Goal: Task Accomplishment & Management: Use online tool/utility

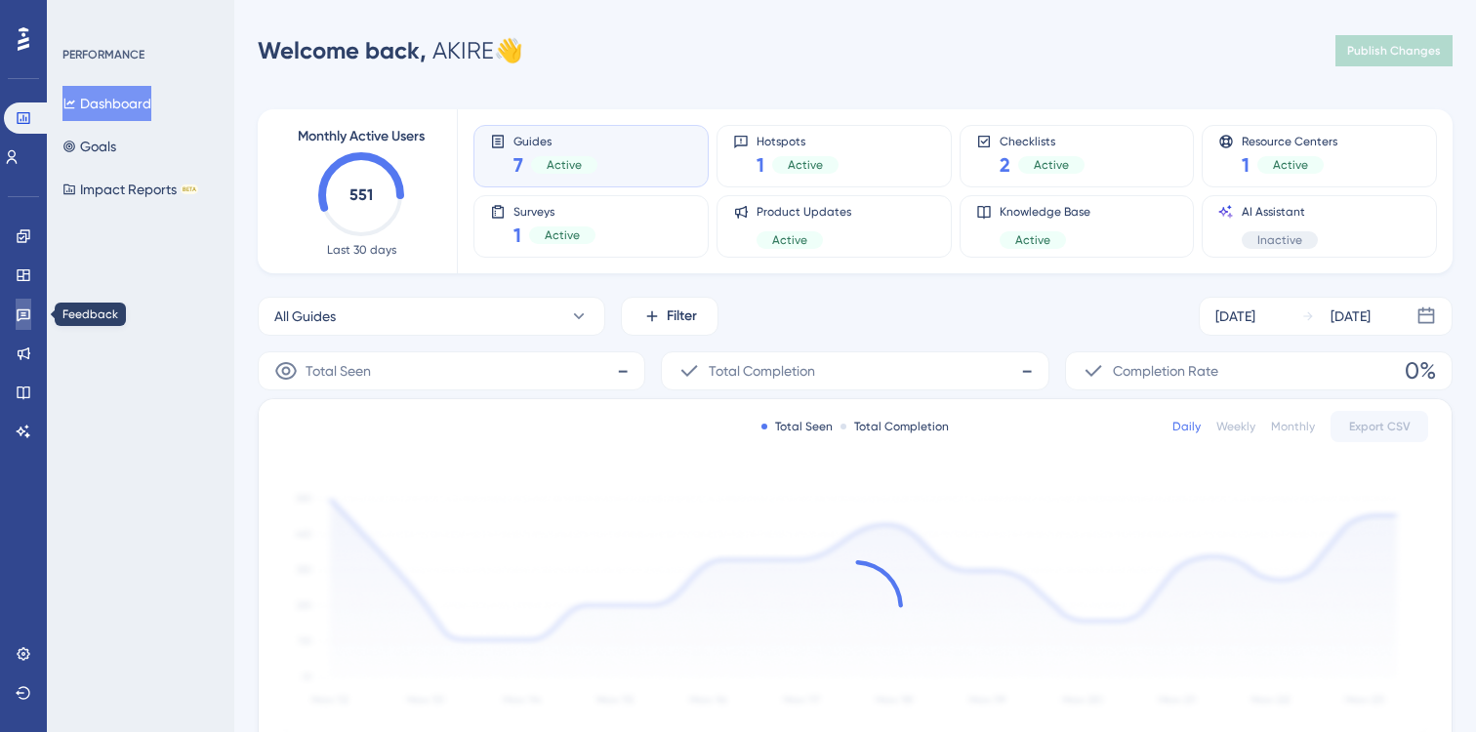
click at [20, 307] on icon at bounding box center [24, 315] width 16 height 16
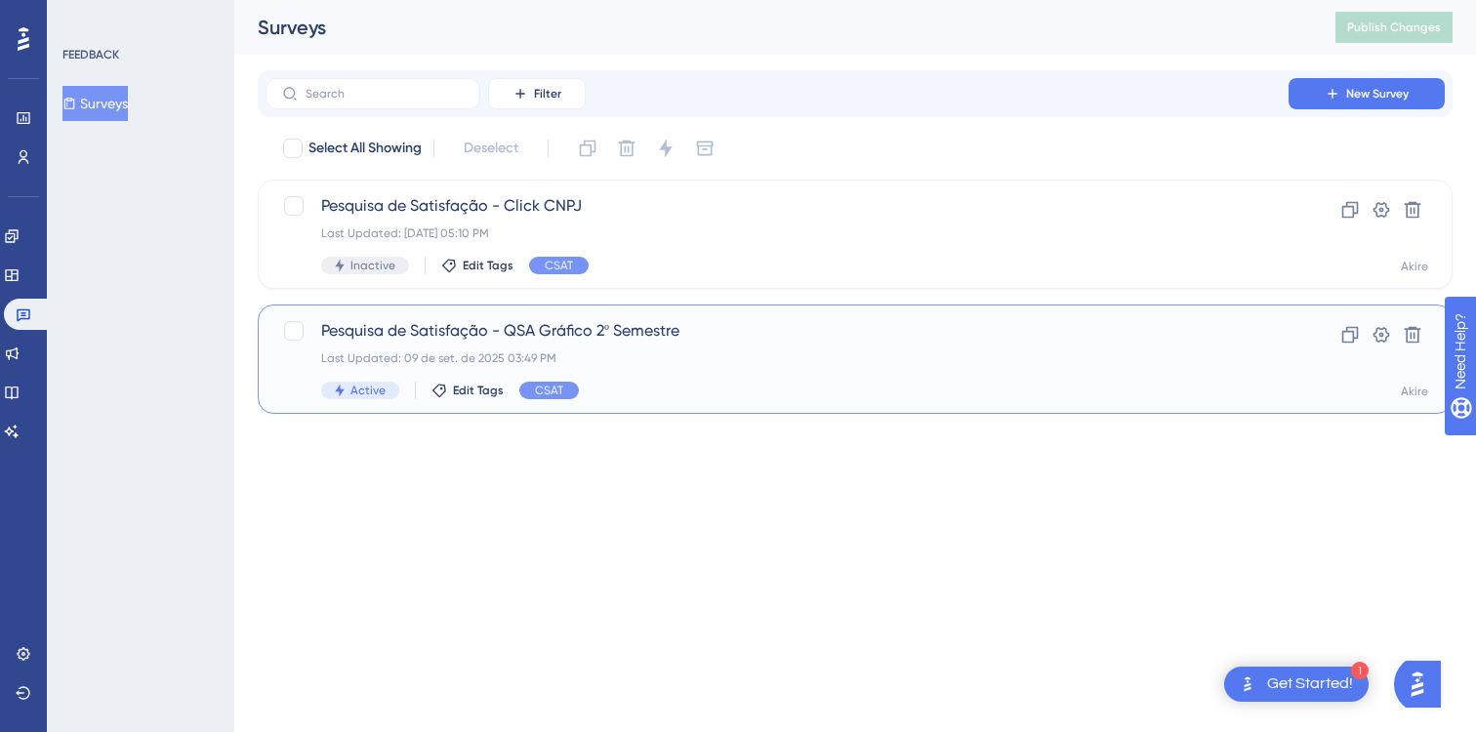
click at [625, 338] on span "Pesquisa de Satisfação - QSA Gráfico 2º Semestre" at bounding box center [777, 330] width 912 height 23
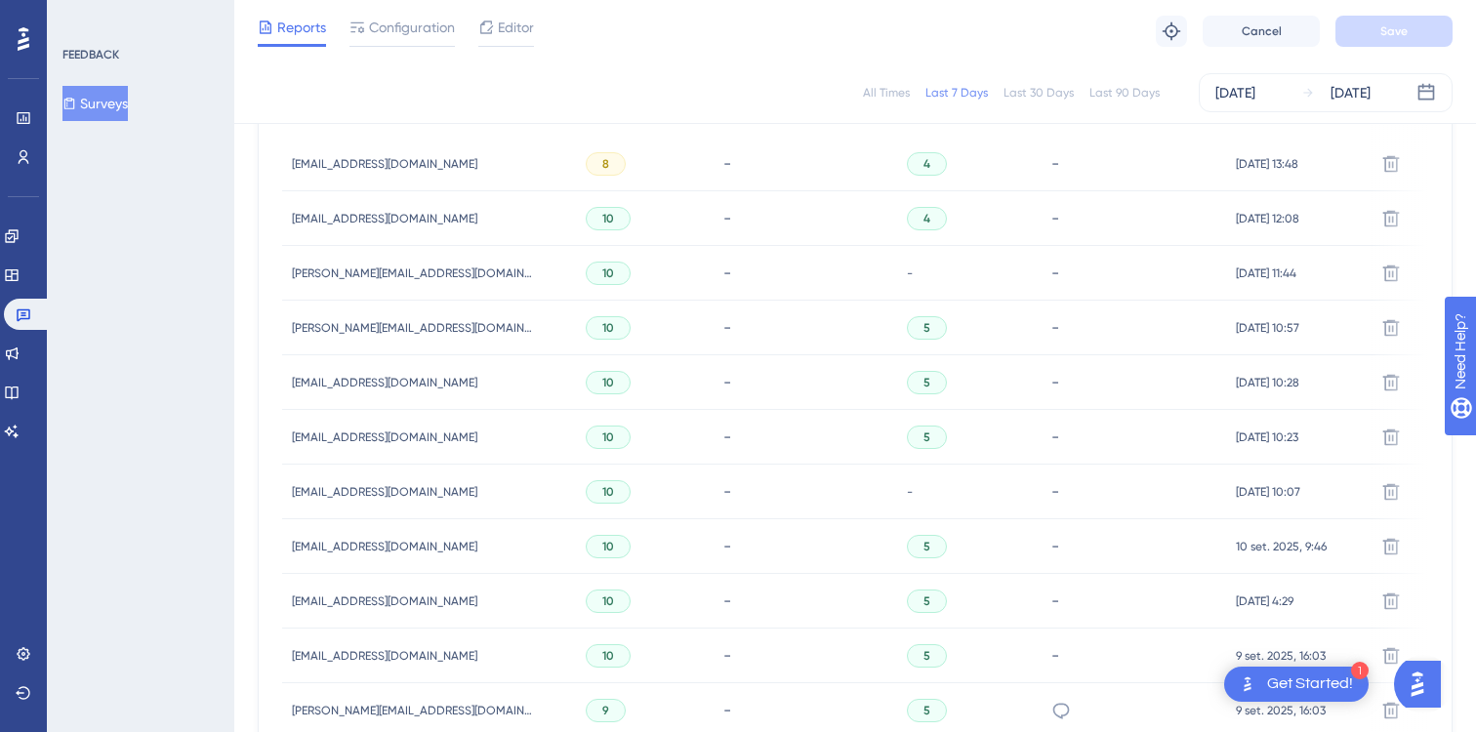
scroll to position [787, 0]
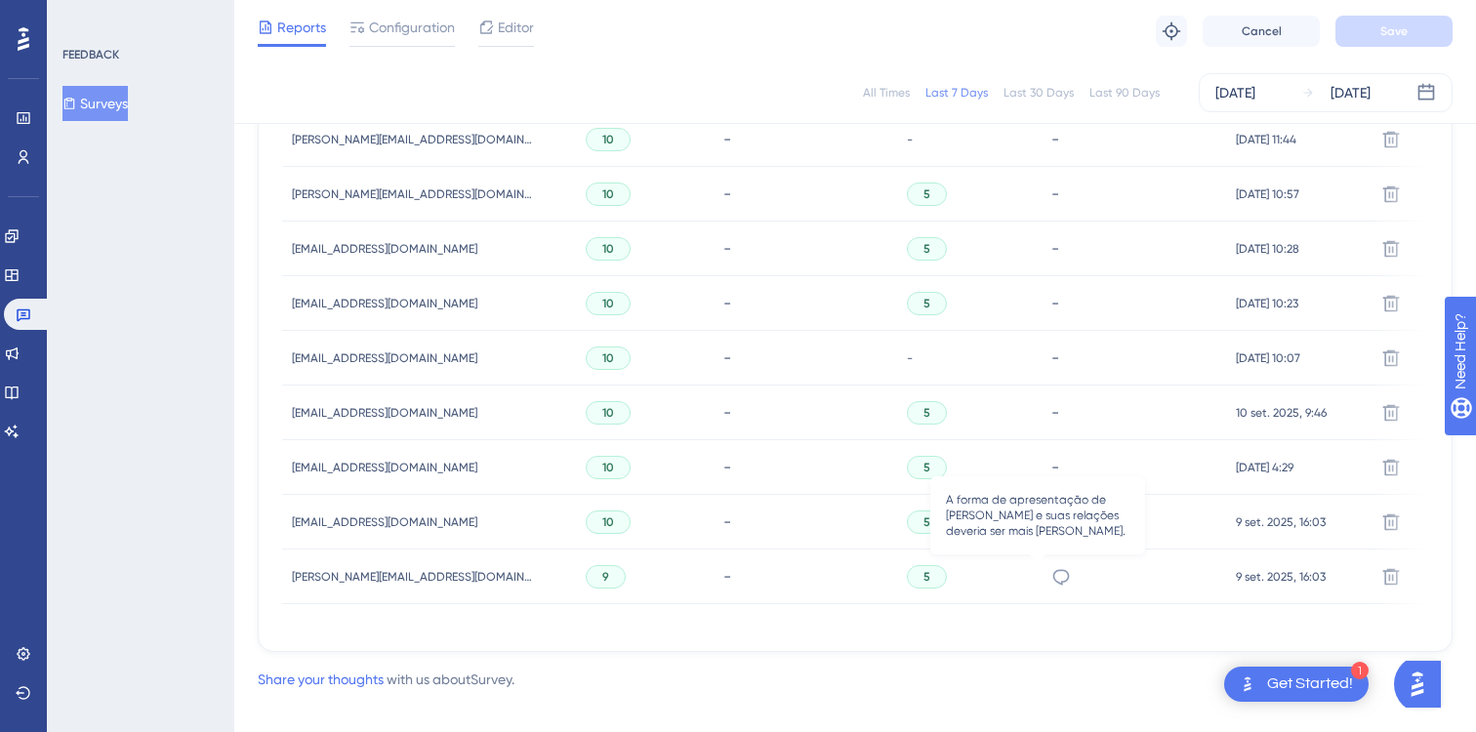
click at [1052, 576] on icon at bounding box center [1062, 577] width 20 height 20
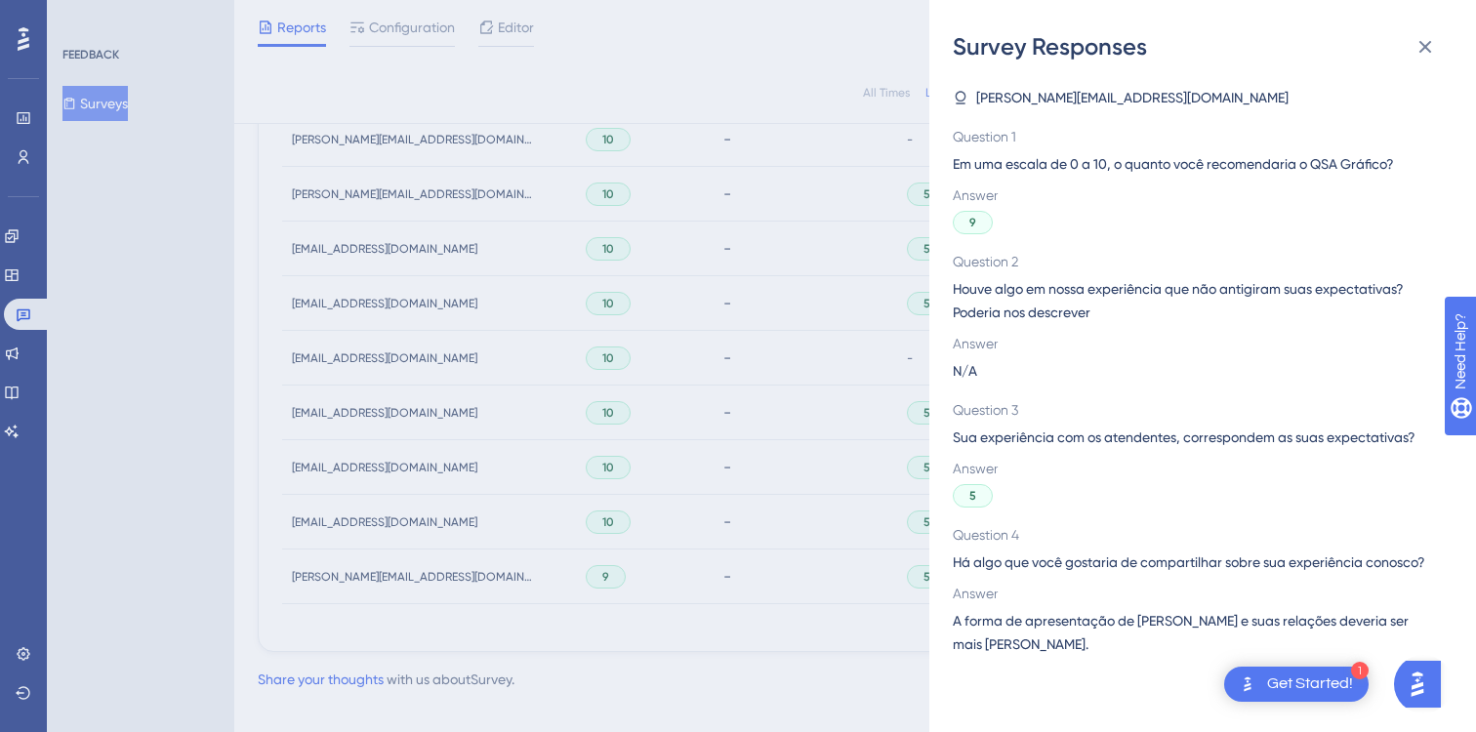
click at [679, 517] on div "Survey Responses [PERSON_NAME][EMAIL_ADDRESS][DOMAIN_NAME] Question 1 Em uma es…" at bounding box center [738, 366] width 1476 height 732
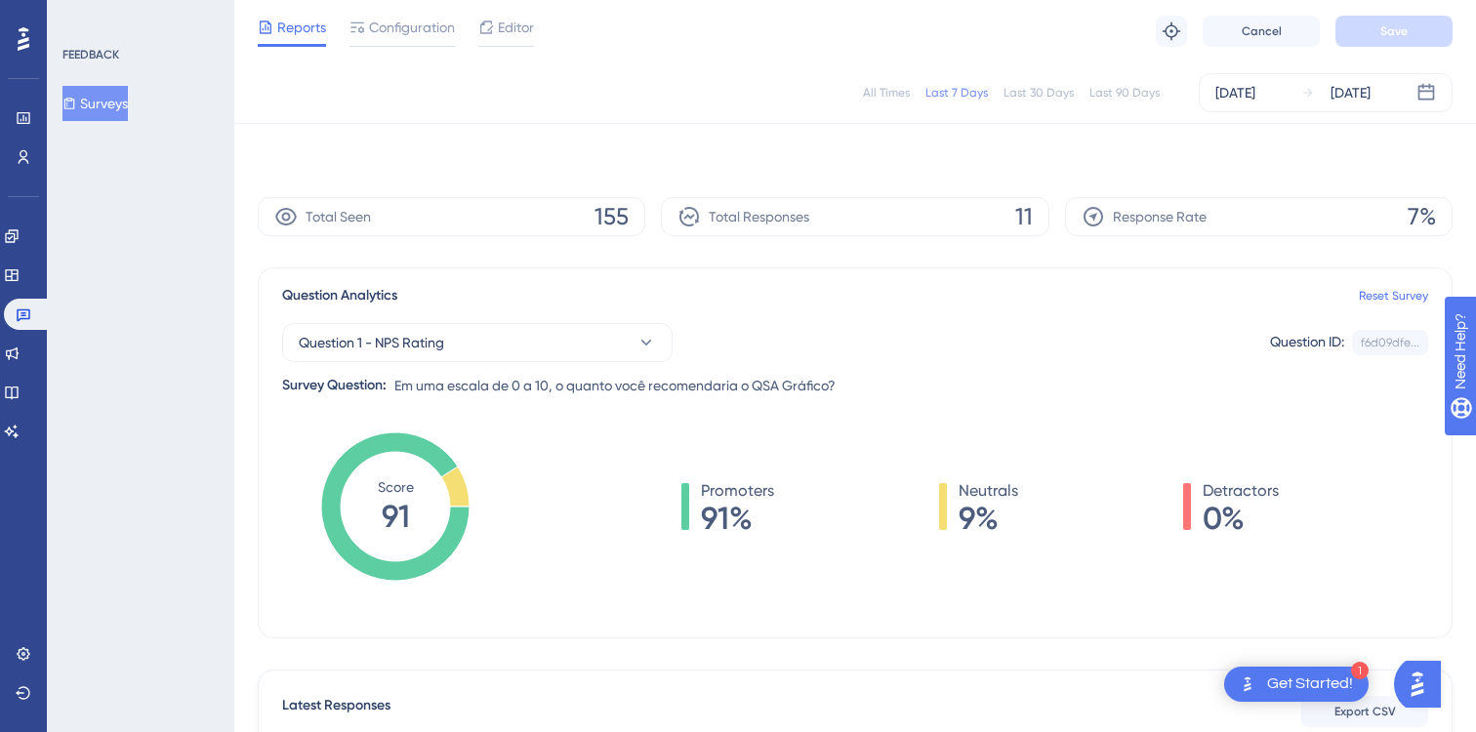
scroll to position [0, 0]
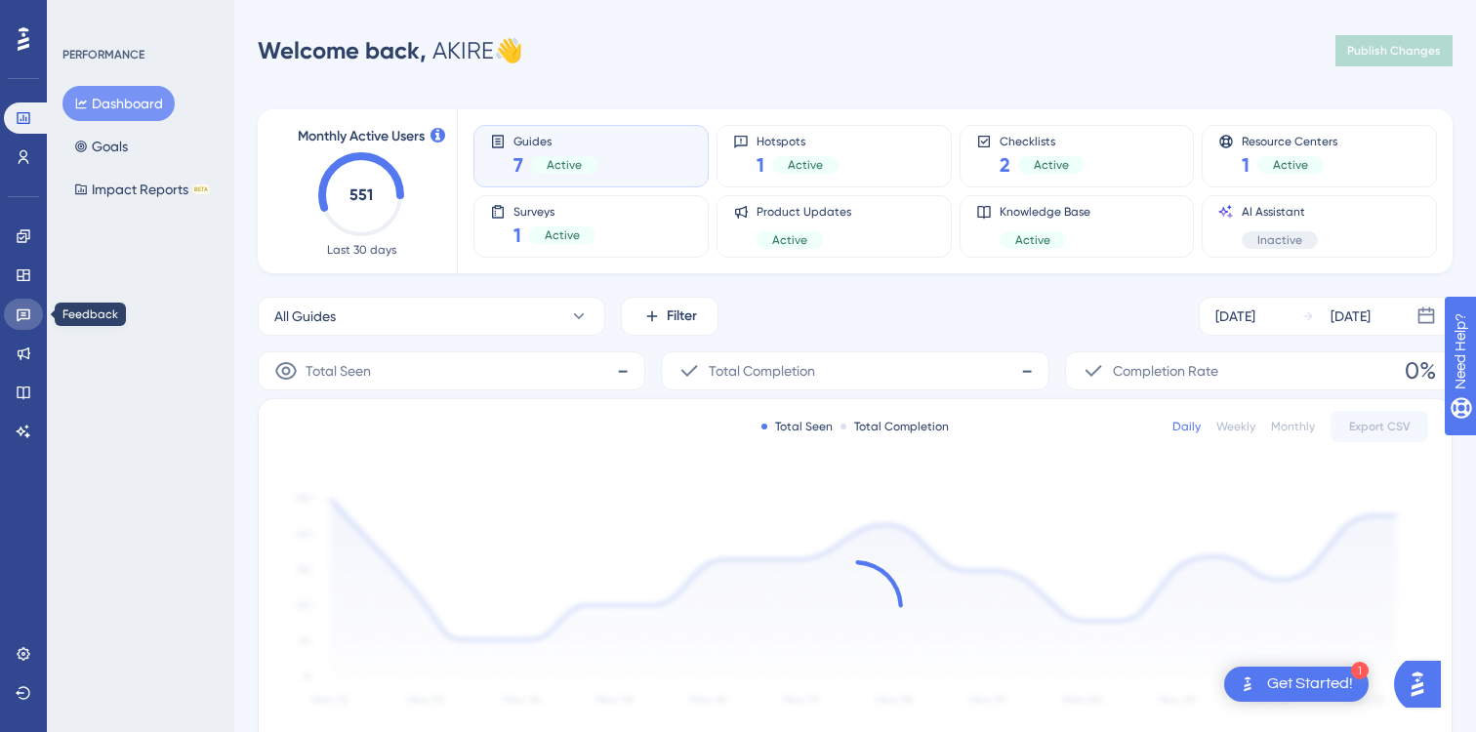
click at [20, 302] on link at bounding box center [23, 314] width 39 height 31
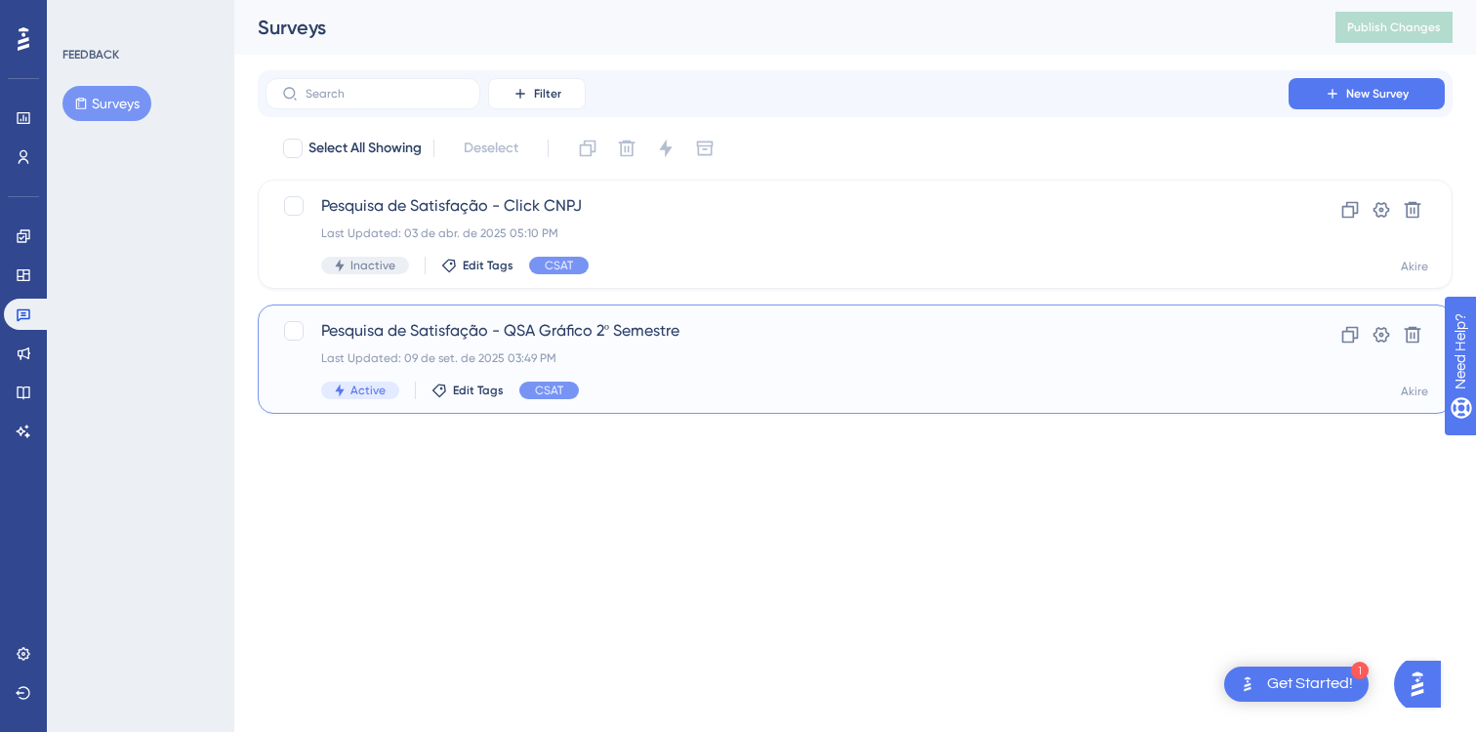
click at [632, 329] on span "Pesquisa de Satisfação - QSA Gráfico 2º Semestre" at bounding box center [777, 330] width 912 height 23
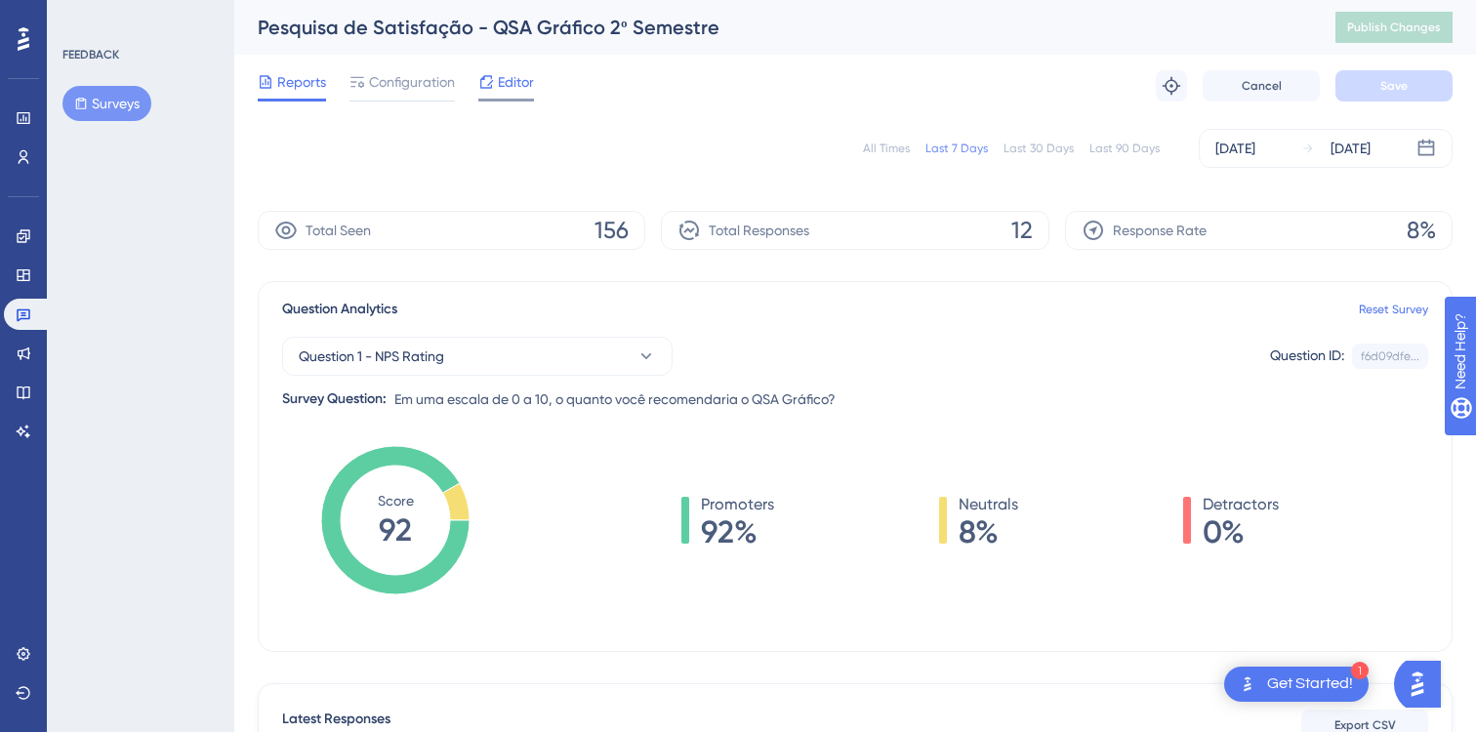
click at [511, 85] on span "Editor" at bounding box center [516, 81] width 36 height 23
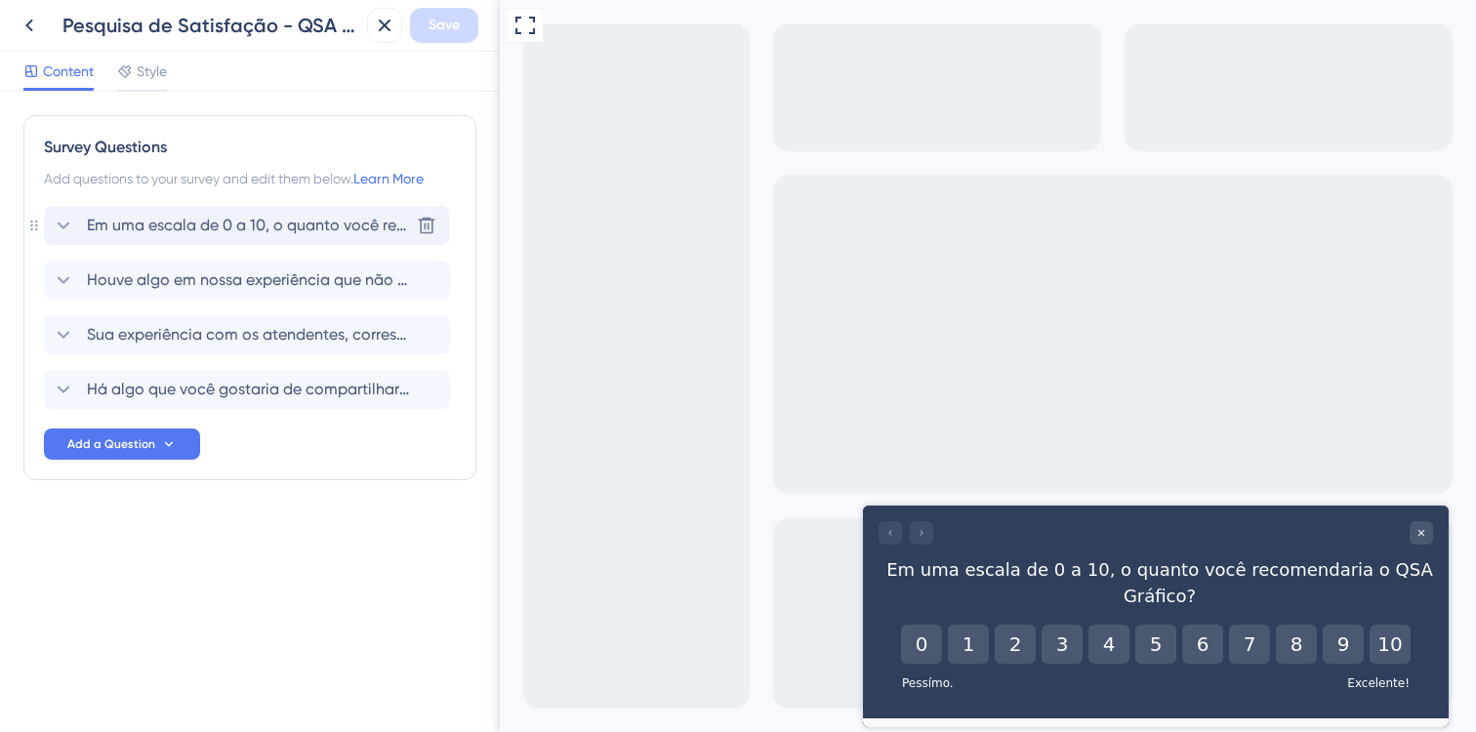
click at [178, 217] on span "Em uma escala de 0 a 10, o quanto você recomendaria o QSA Gráfico?" at bounding box center [248, 225] width 322 height 23
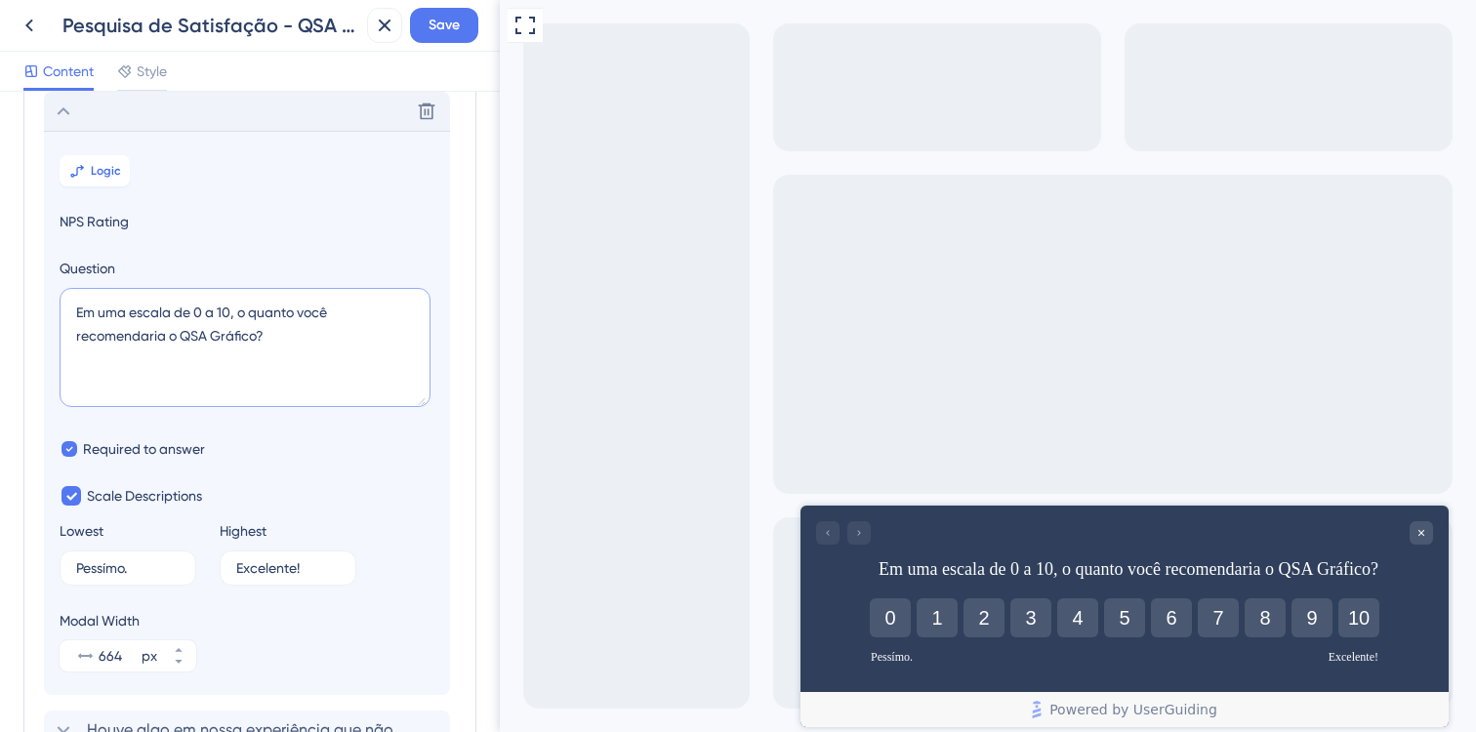
click at [330, 321] on textarea "Em uma escala de 0 a 10, o quanto você recomendaria o QSA Gráfico?" at bounding box center [245, 347] width 371 height 119
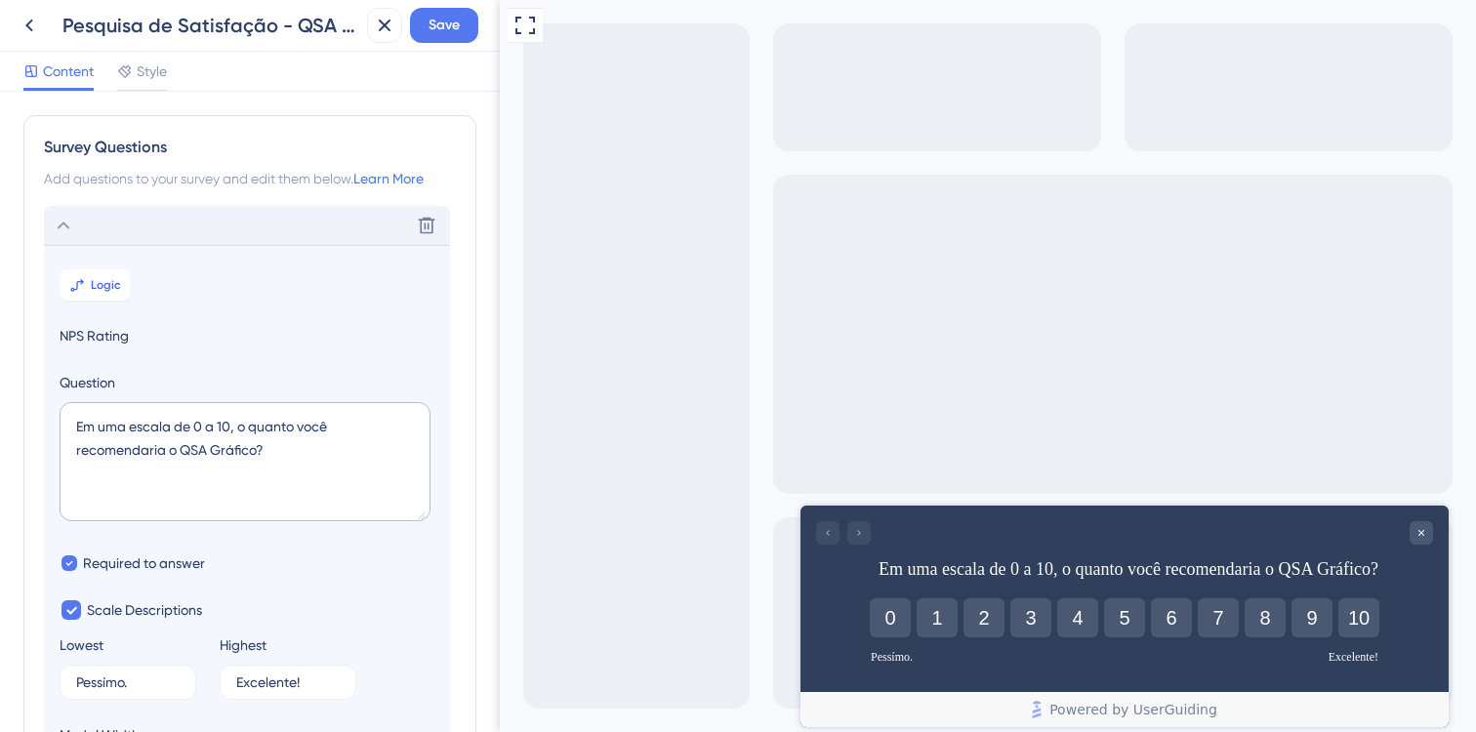
click at [62, 218] on icon at bounding box center [63, 225] width 23 height 23
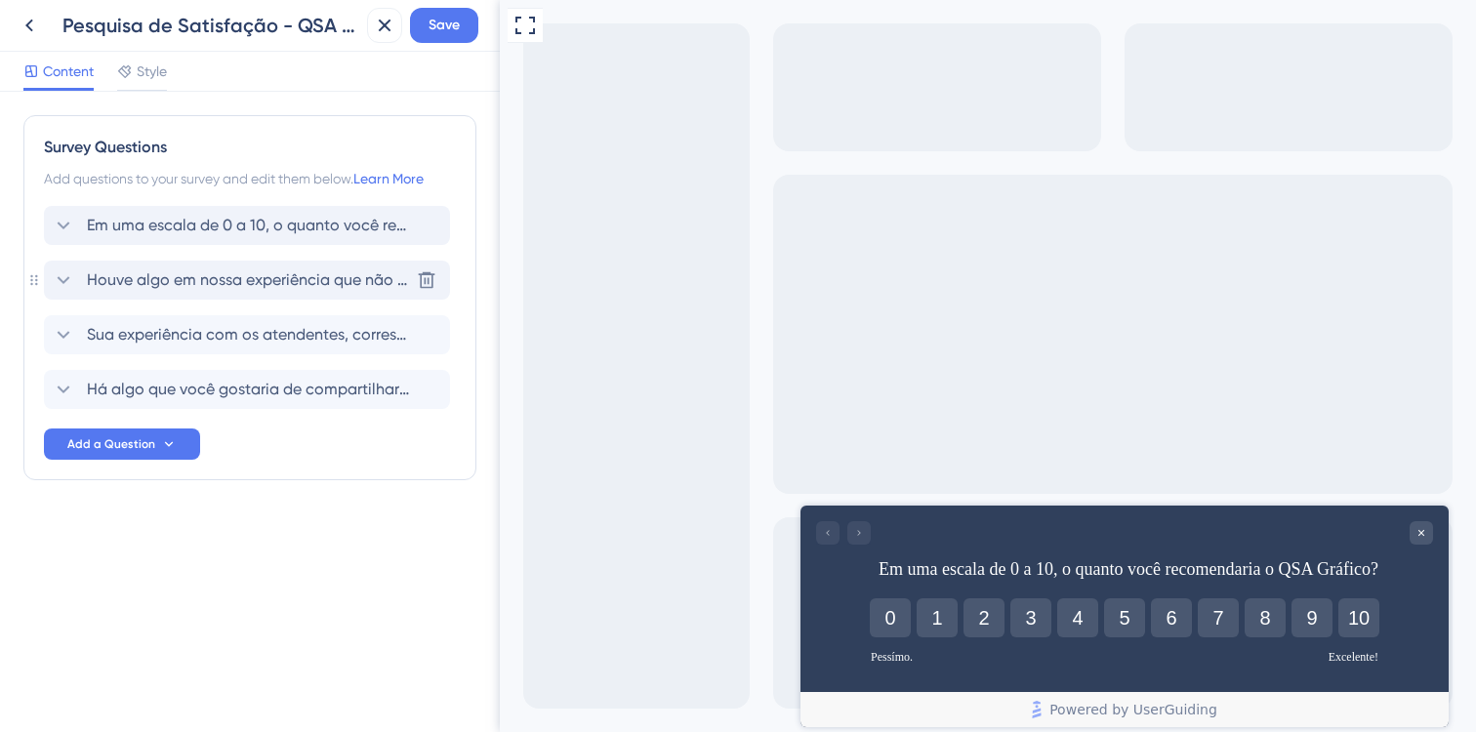
click at [138, 279] on span "Houve algo em nossa experiência que não antigiram suas expectativas? Poderia no…" at bounding box center [248, 280] width 322 height 23
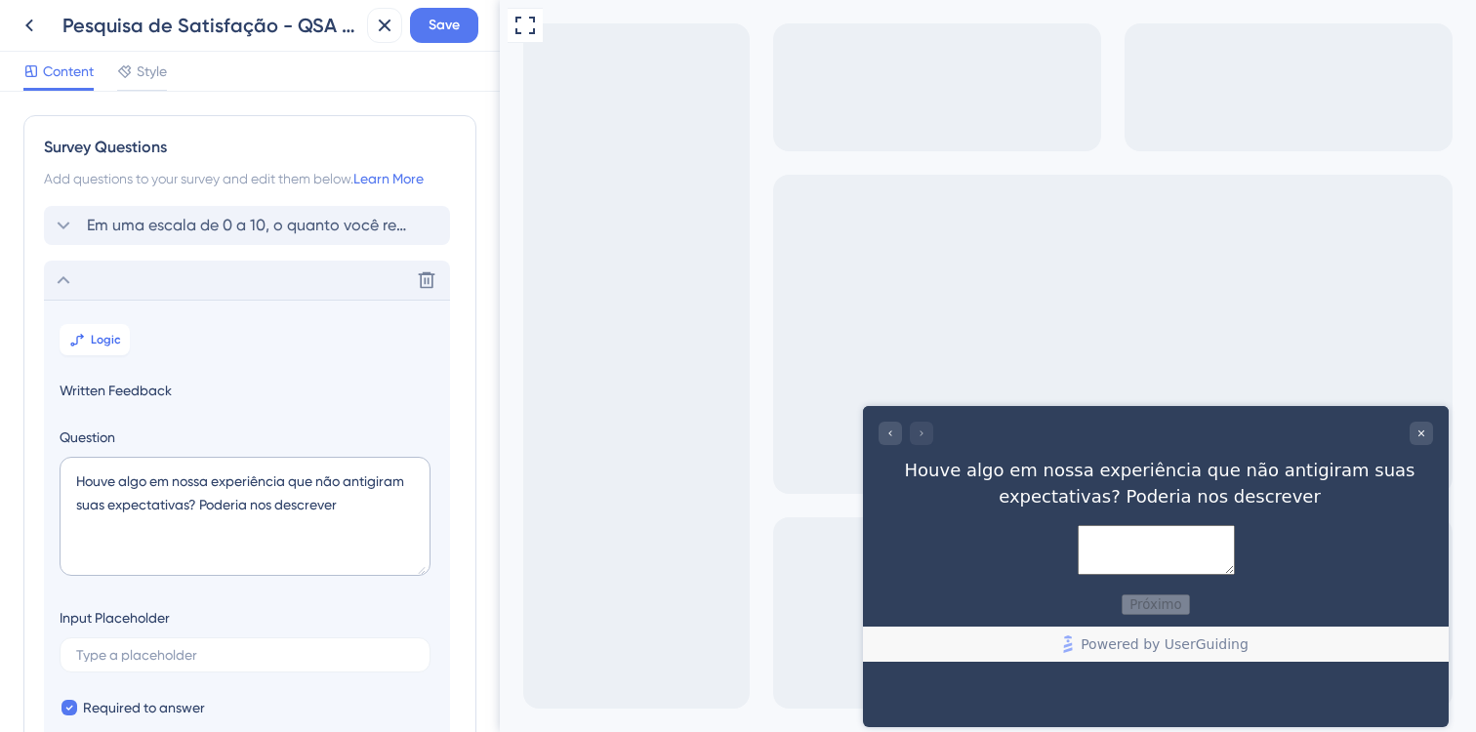
click at [67, 265] on div "Delete" at bounding box center [247, 280] width 406 height 39
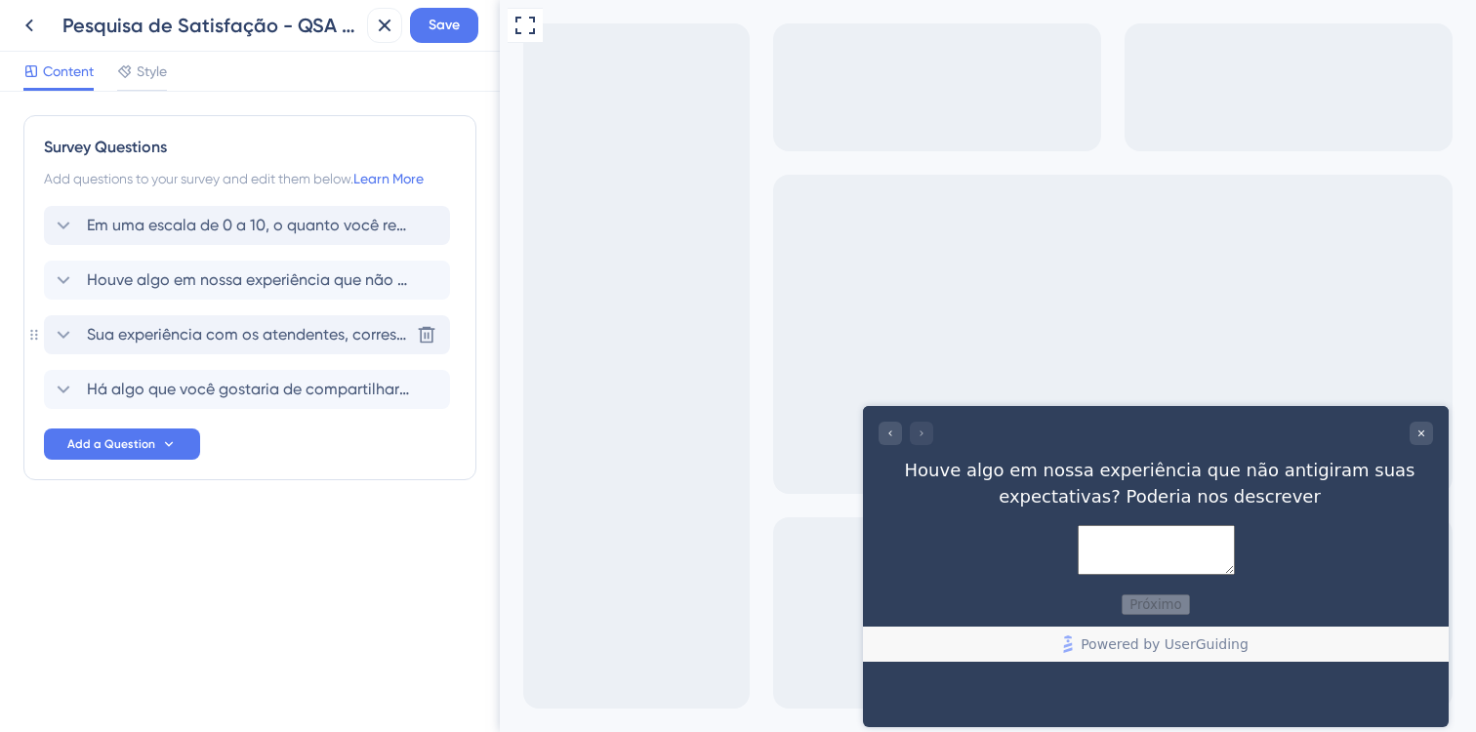
click at [137, 330] on span "Sua experiência com os atendentes, correspondem as suas expectativas?" at bounding box center [248, 334] width 322 height 23
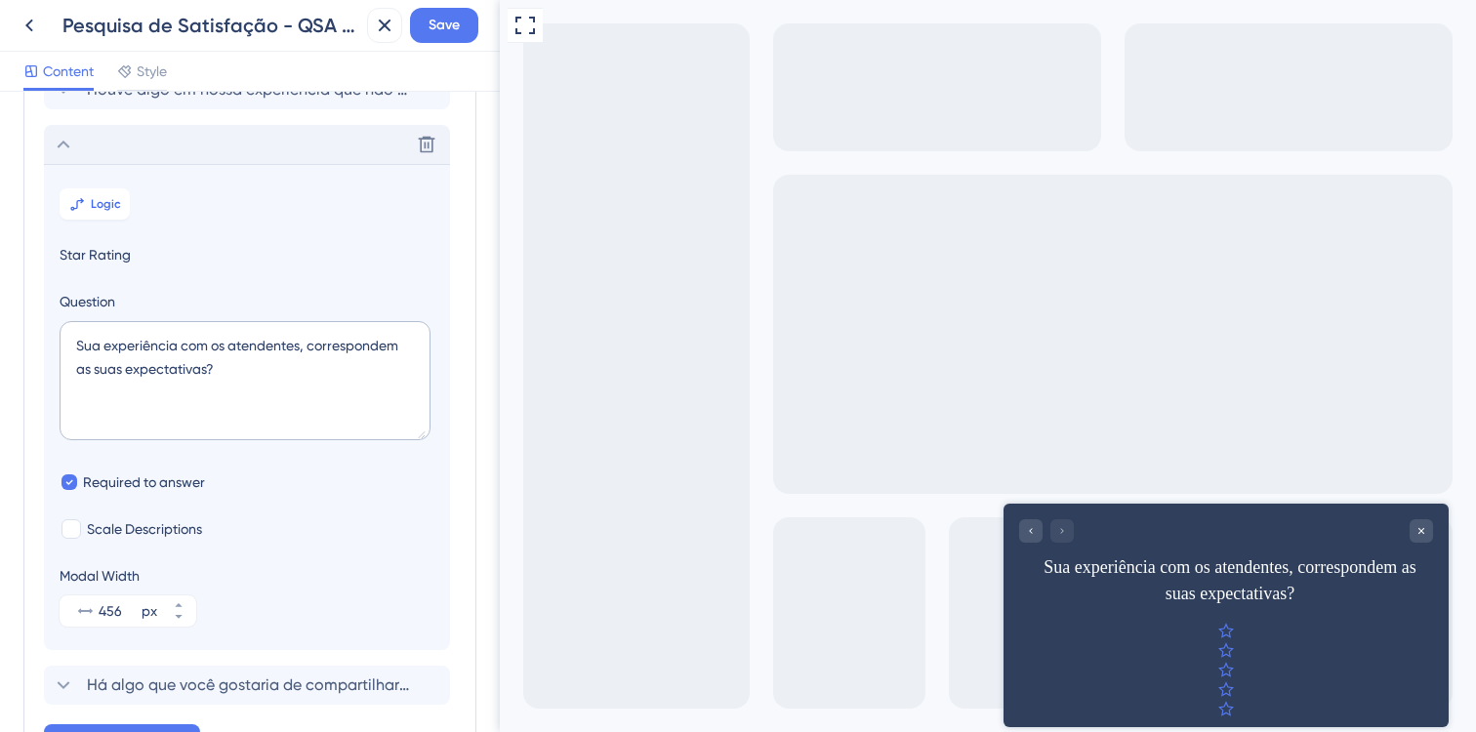
scroll to position [224, 0]
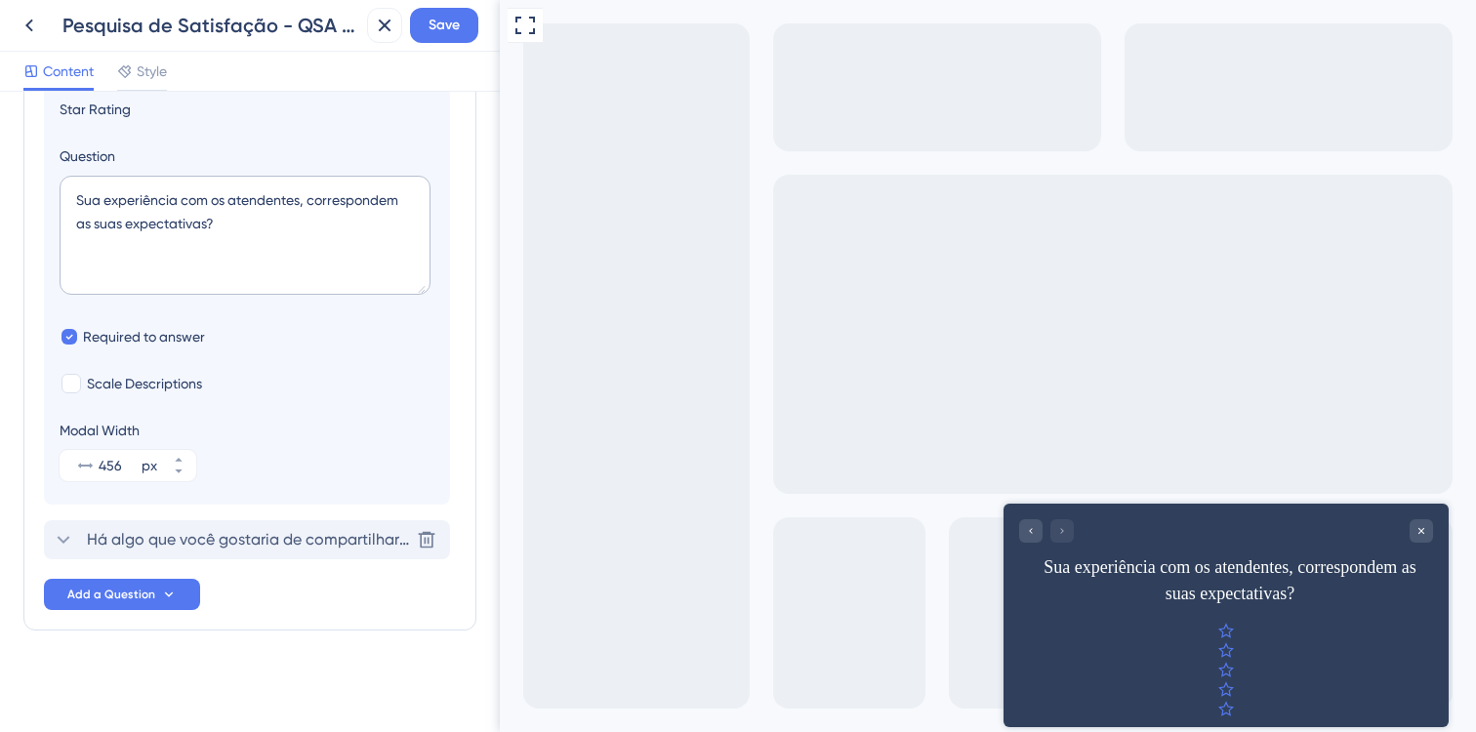
click at [232, 539] on span "Há algo que você gostaria de compartilhar sobre sua experiência conosco?" at bounding box center [248, 539] width 322 height 23
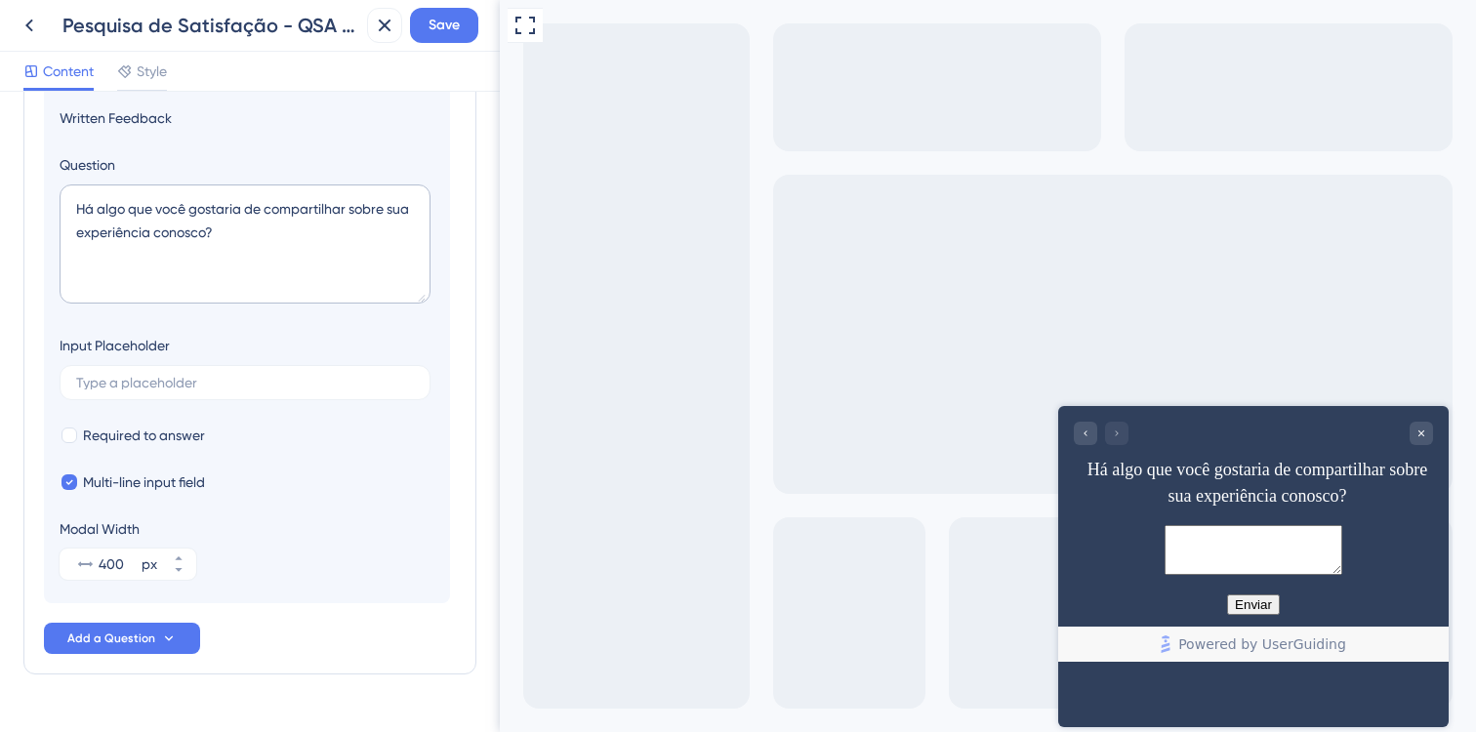
scroll to position [0, 0]
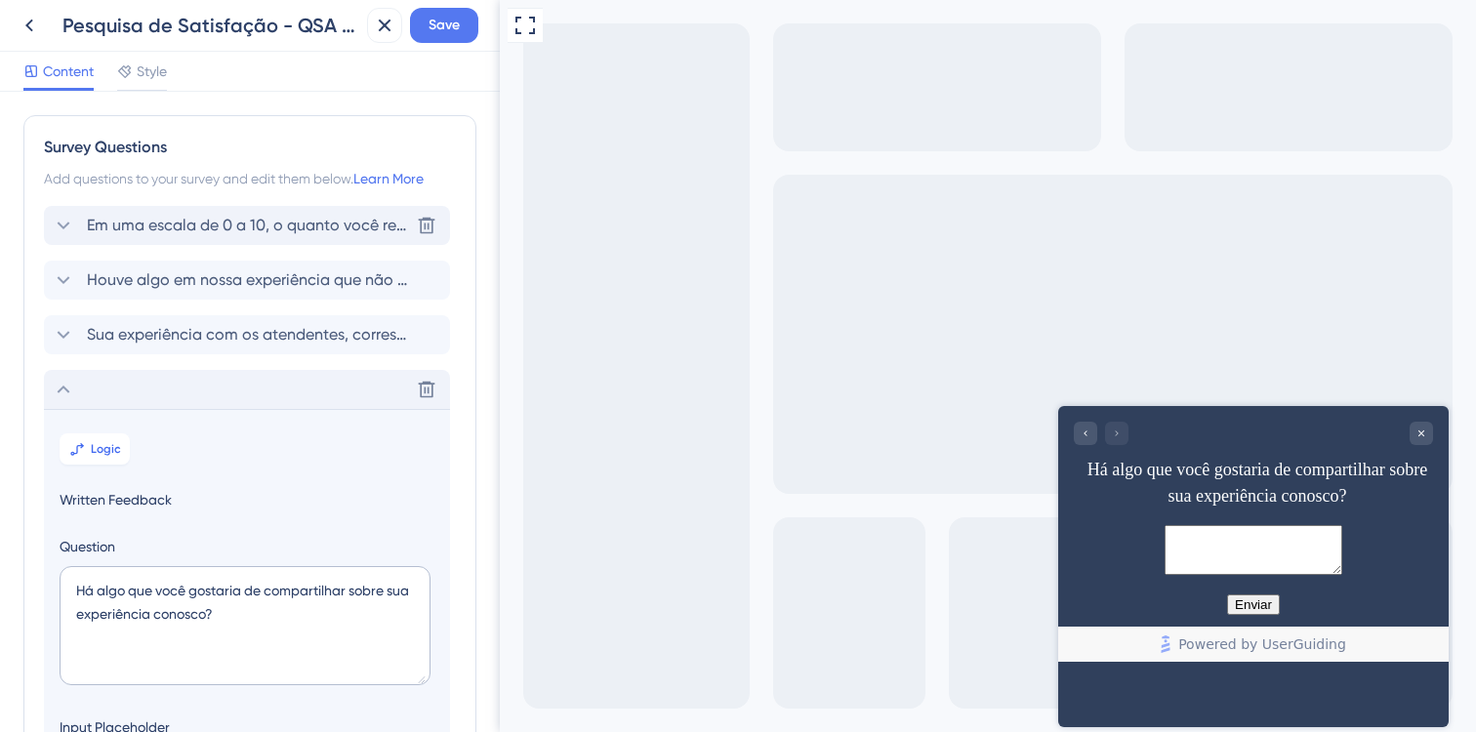
click at [238, 239] on div "Em uma escala de 0 a 10, o quanto você recomendaria o QSA Gráfico? Delete" at bounding box center [247, 225] width 406 height 39
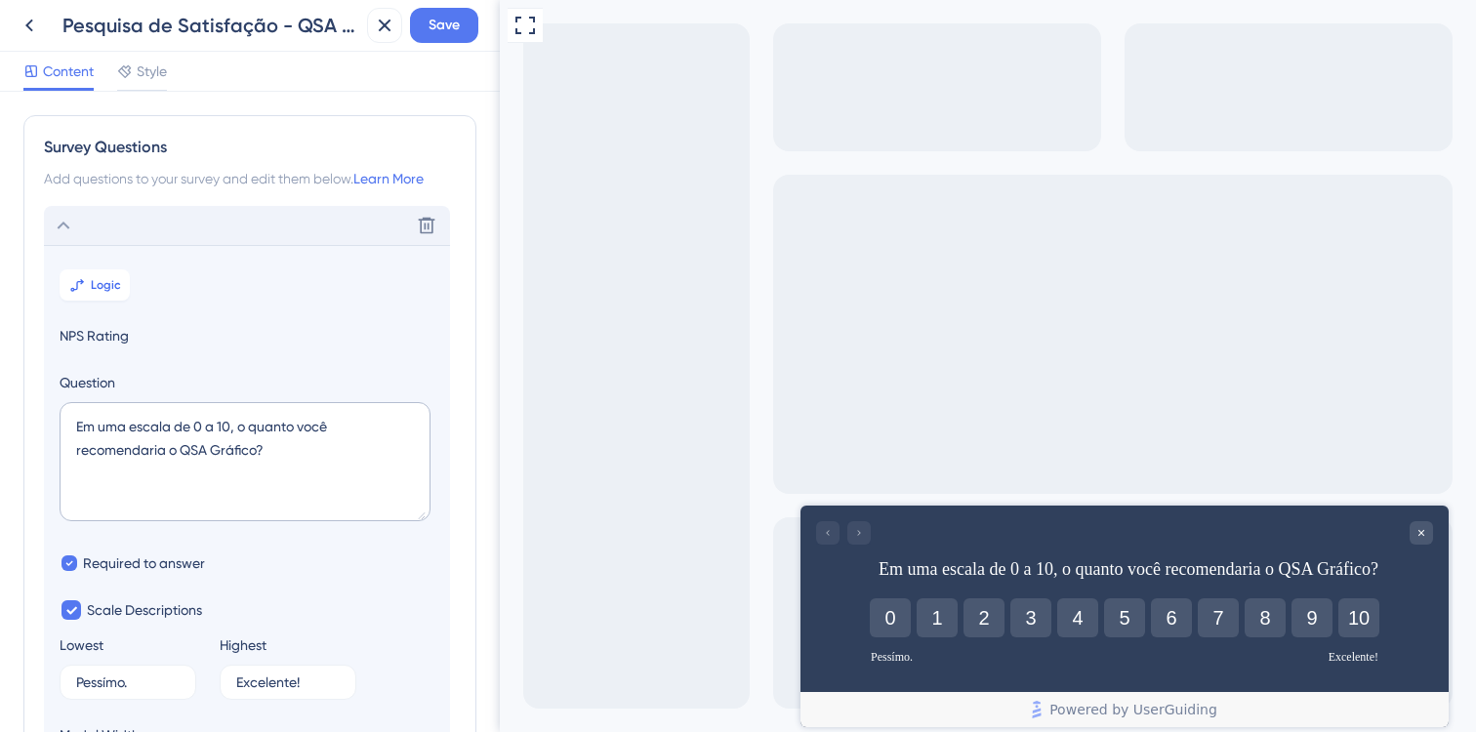
click at [167, 227] on div "Delete" at bounding box center [247, 225] width 406 height 39
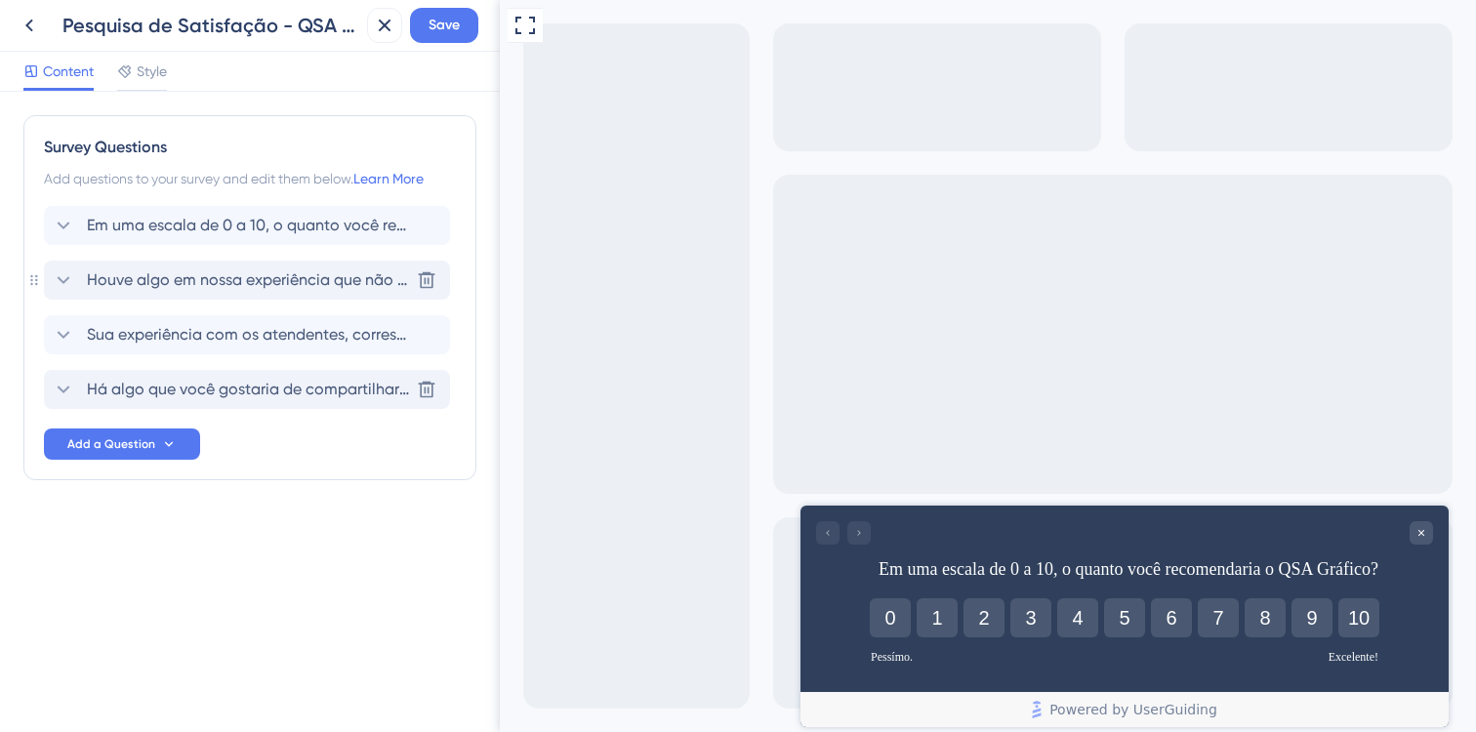
click at [151, 298] on div "Houve algo em nossa experiência que não antigiram suas expectativas? Poderia no…" at bounding box center [247, 280] width 406 height 39
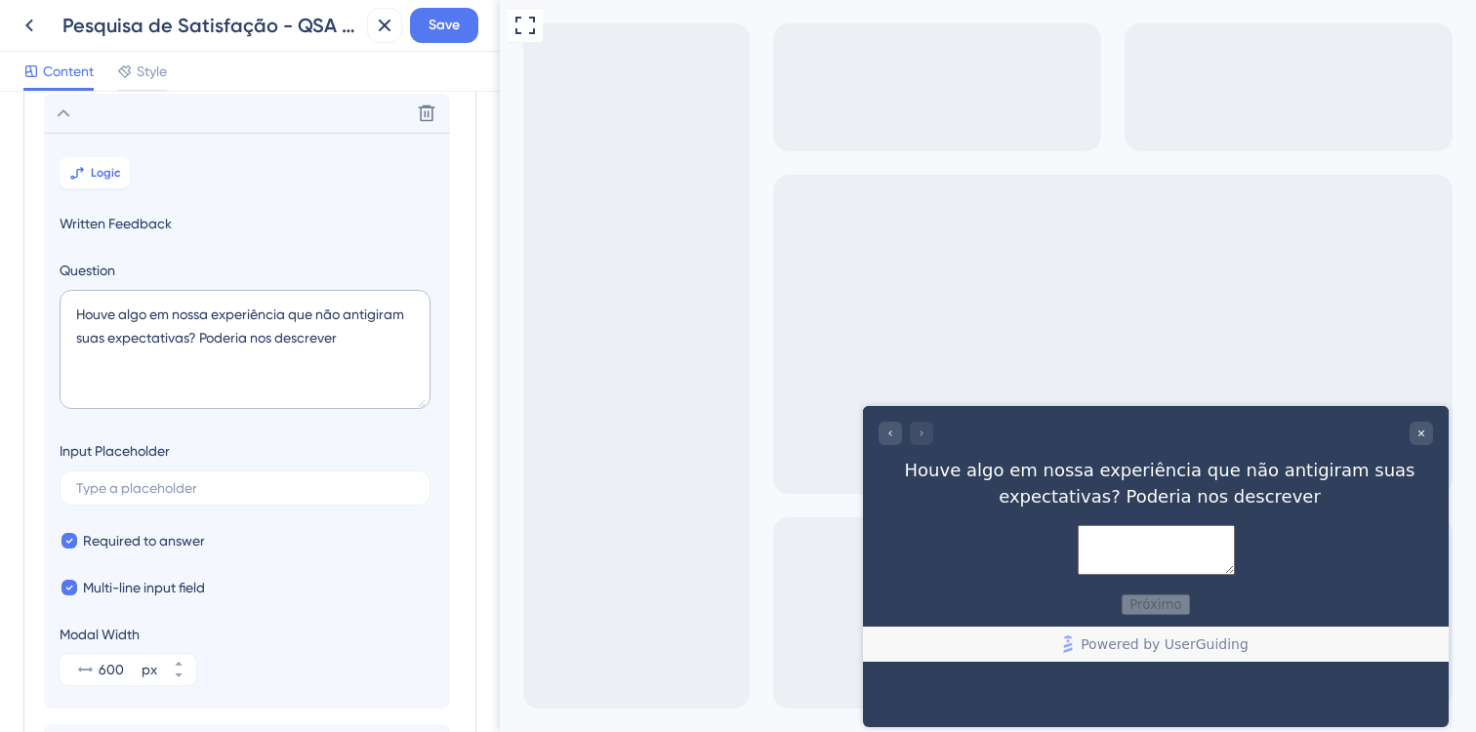
scroll to position [169, 0]
click at [144, 217] on span "Written Feedback" at bounding box center [247, 221] width 375 height 23
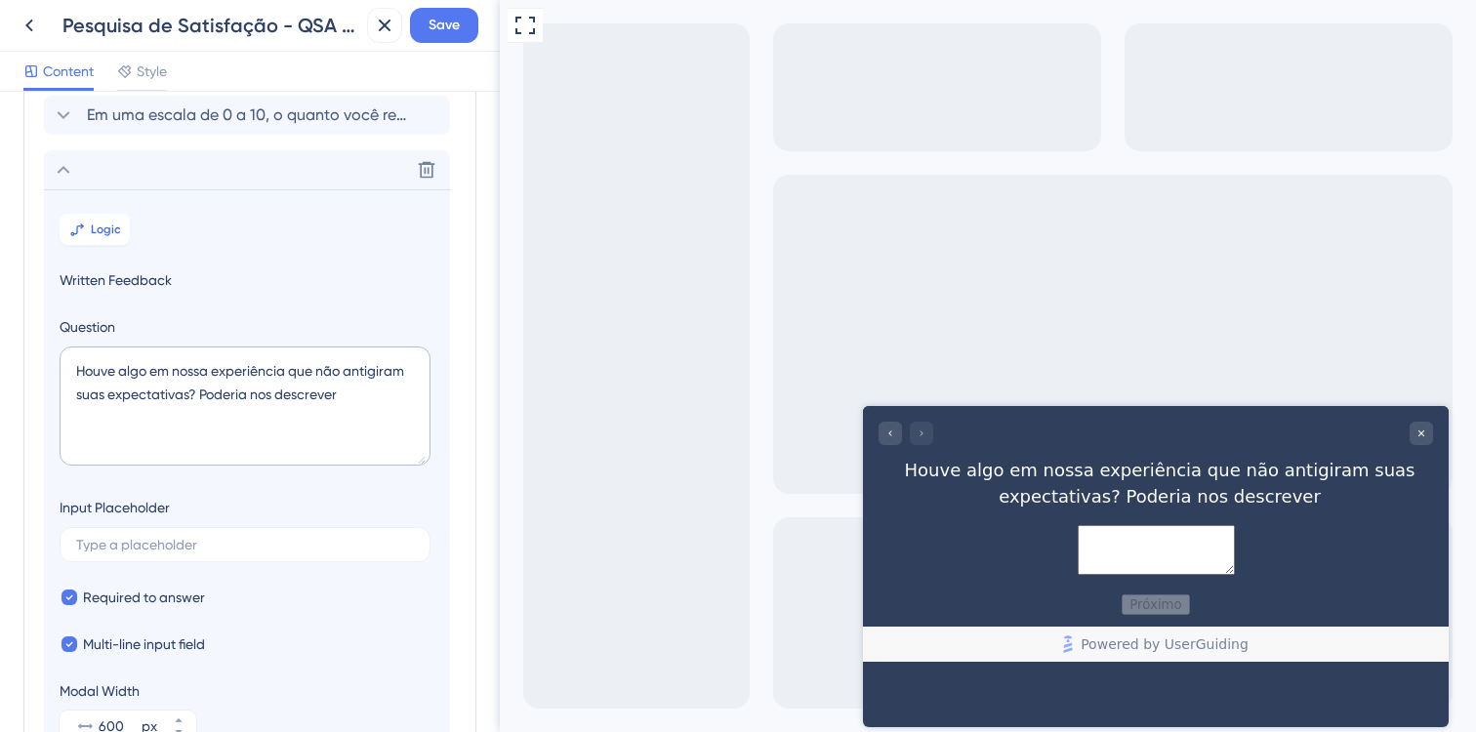
scroll to position [109, 0]
click at [170, 167] on div "Delete" at bounding box center [247, 170] width 406 height 39
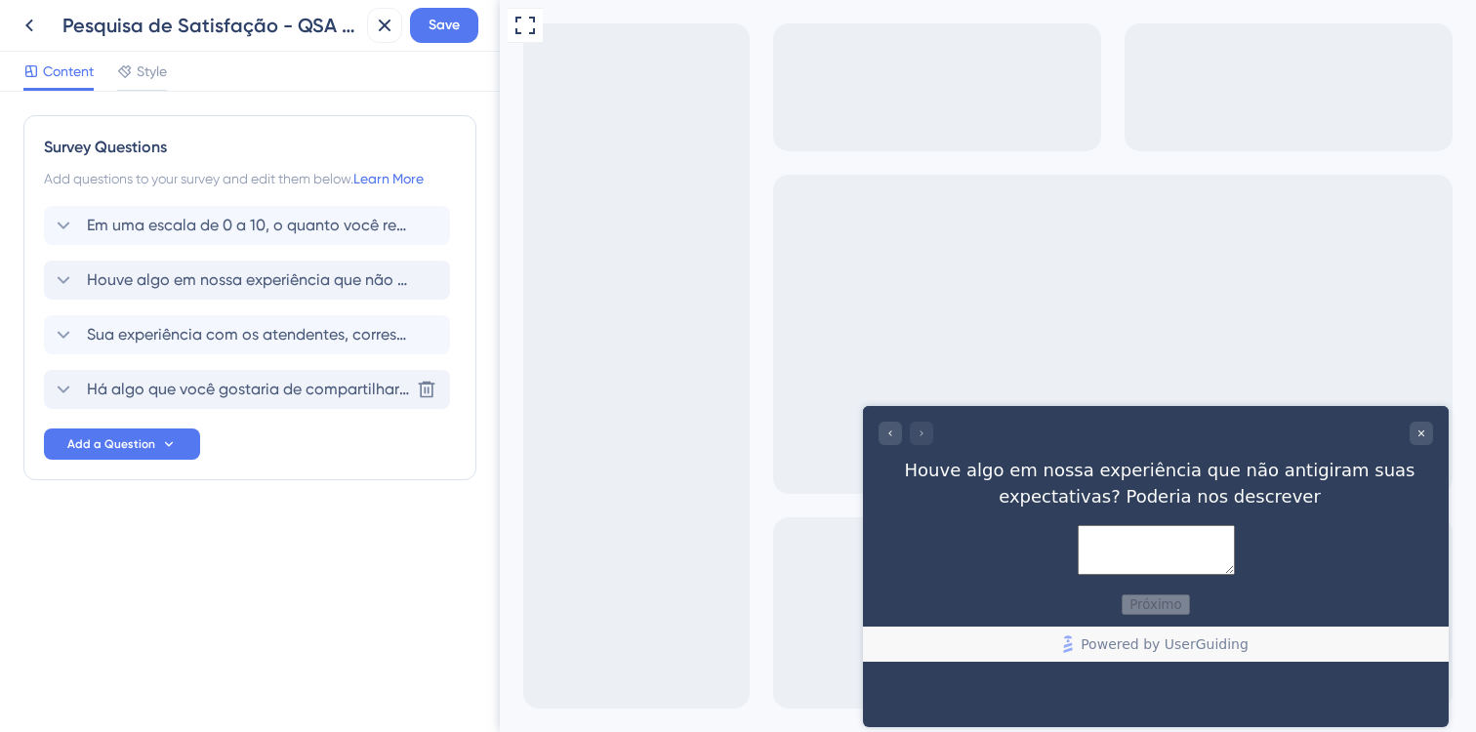
scroll to position [0, 0]
click at [146, 276] on span "Houve algo em nossa experiência que não antigiram suas expectativas? Poderia no…" at bounding box center [248, 280] width 322 height 23
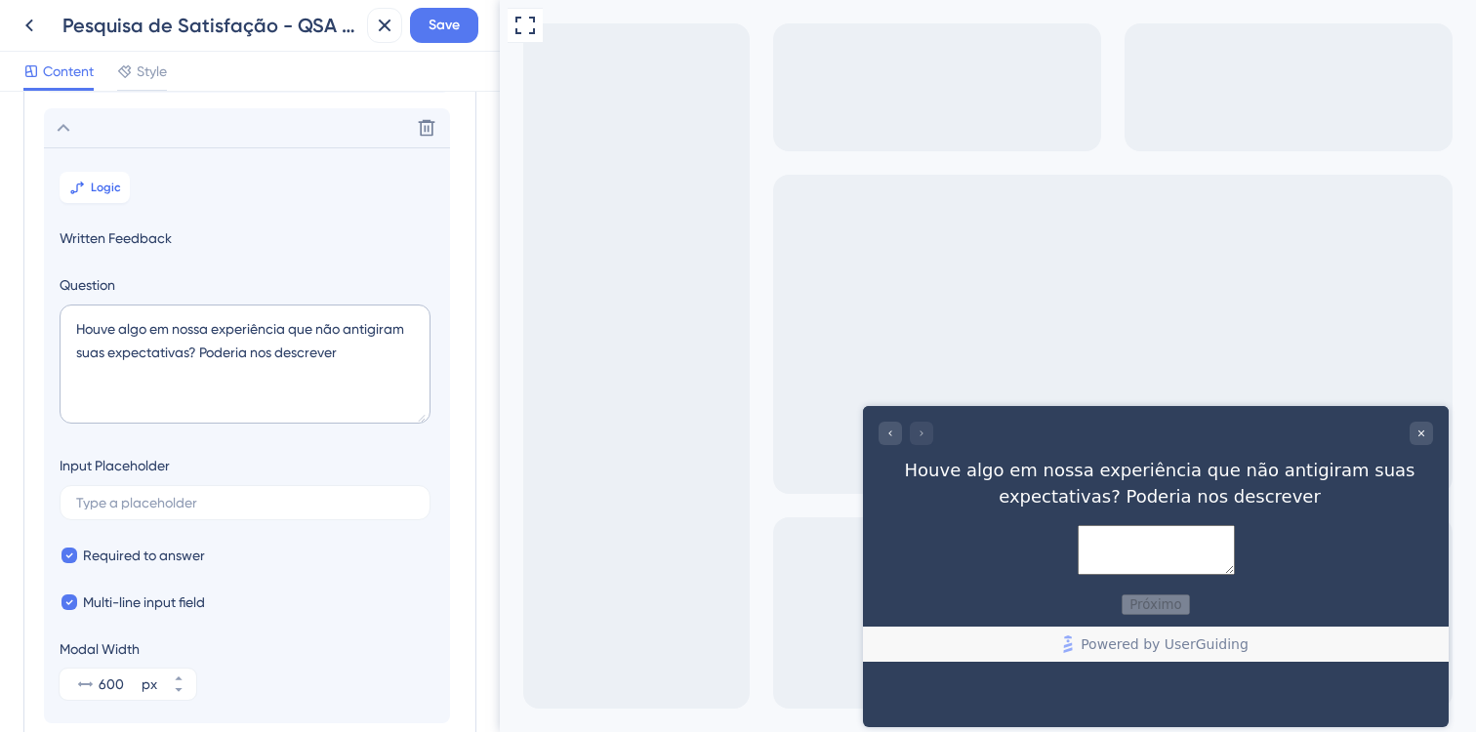
scroll to position [169, 0]
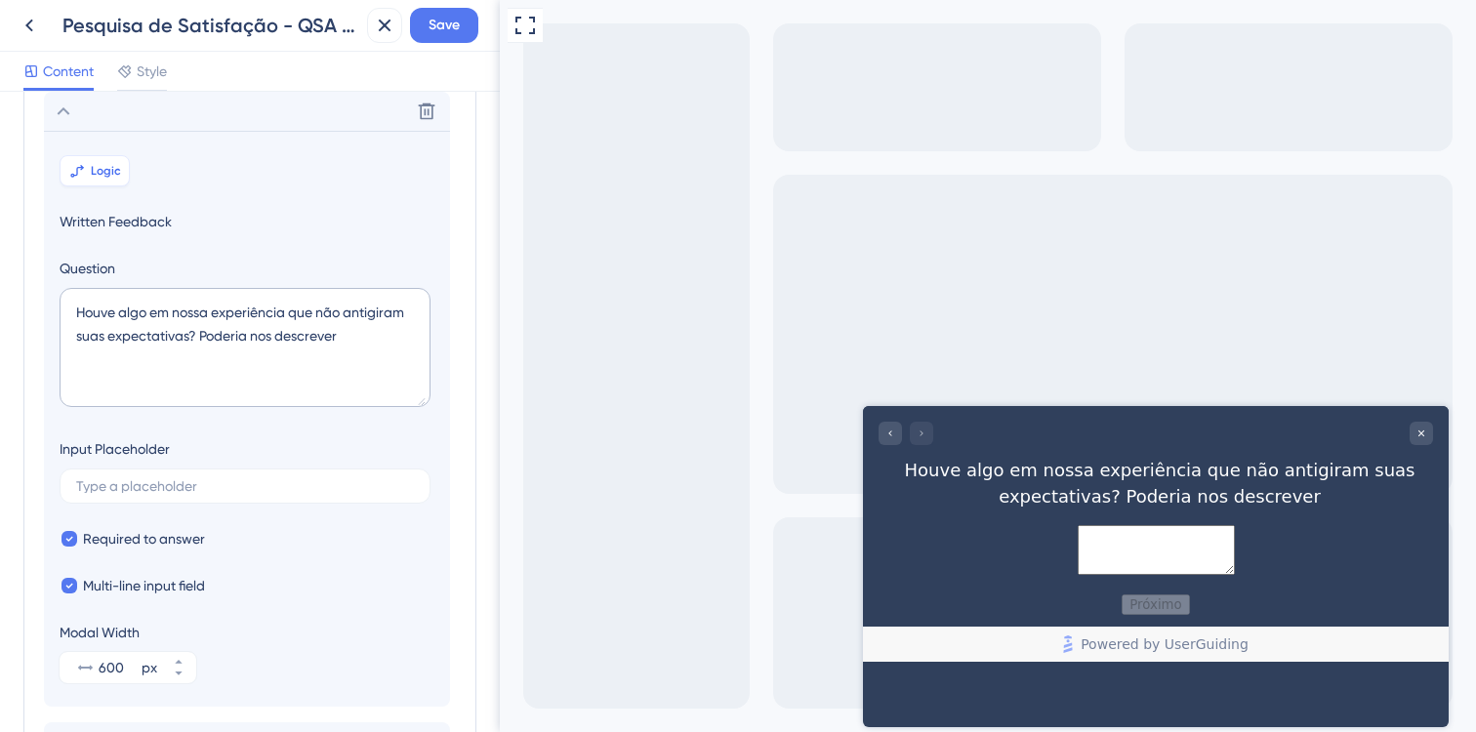
click at [98, 177] on span "Logic" at bounding box center [106, 171] width 30 height 16
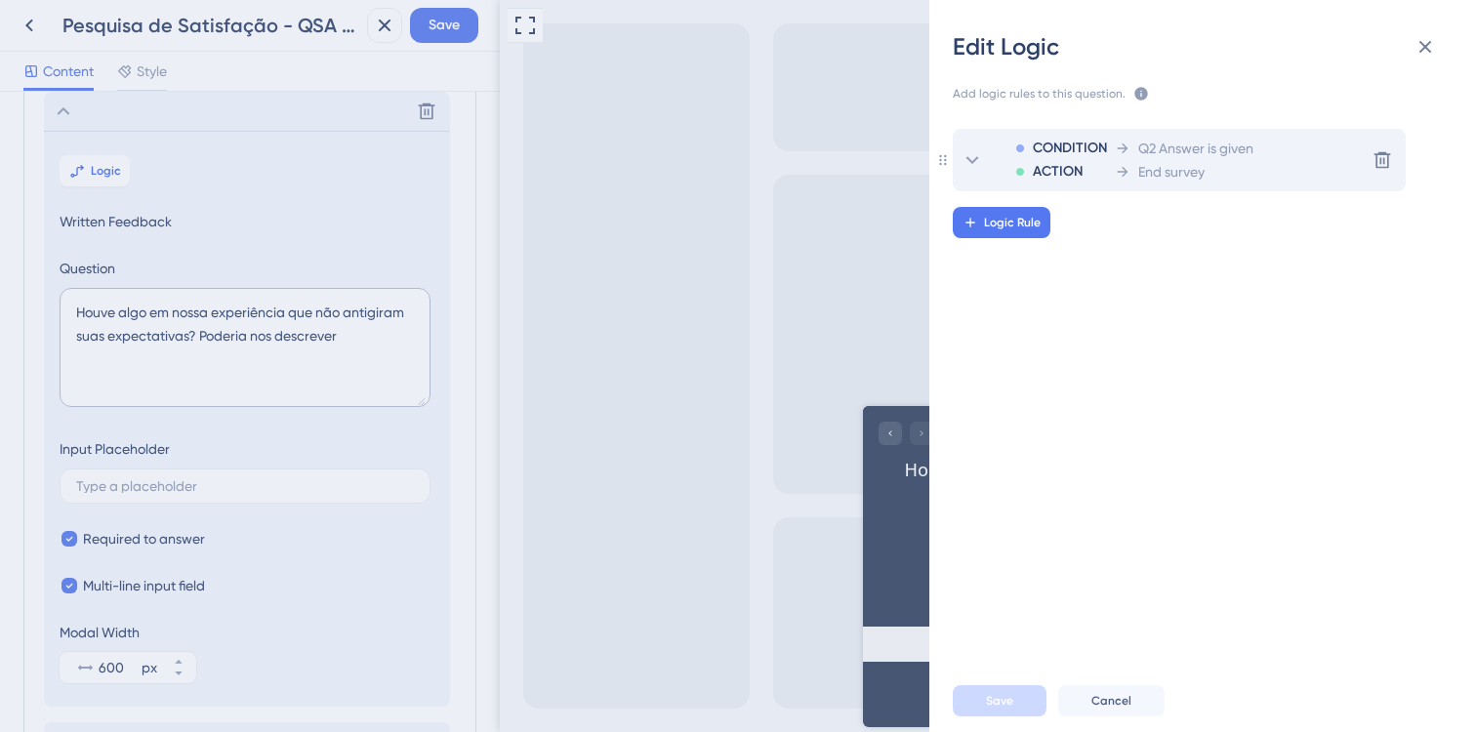
click at [1041, 149] on span "CONDITION" at bounding box center [1070, 148] width 74 height 23
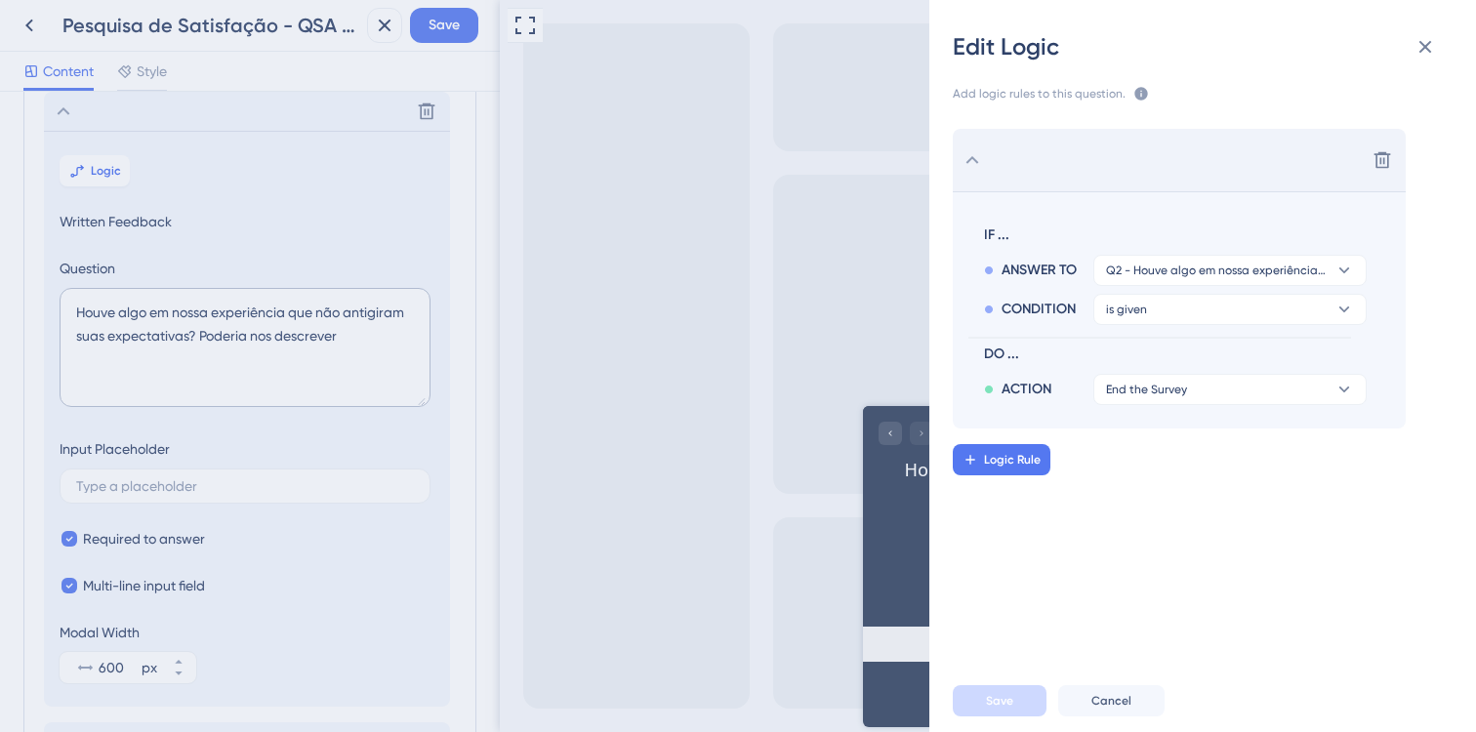
click at [966, 148] on icon at bounding box center [972, 159] width 23 height 23
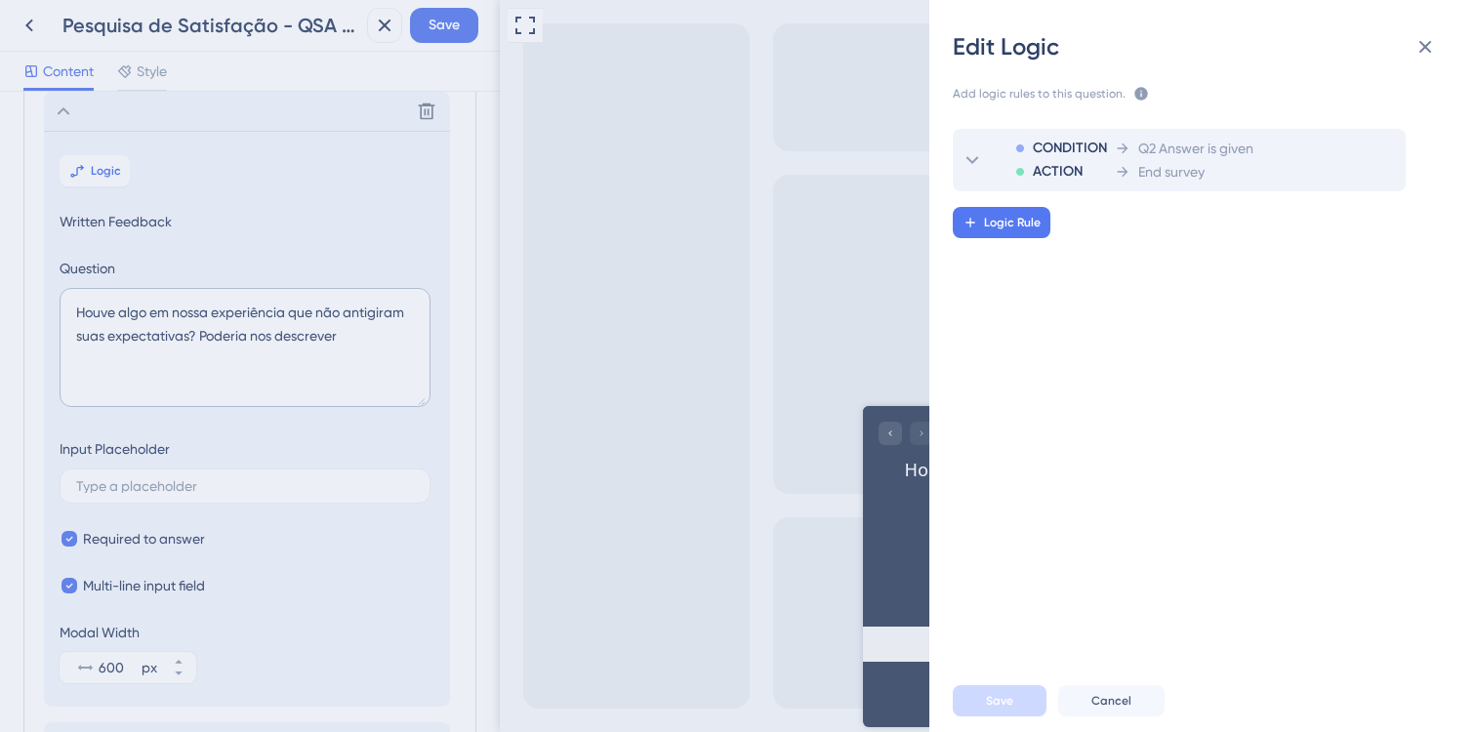
click at [140, 116] on div "Edit Logic Add logic rules to this question. The rules will apply after this qu…" at bounding box center [738, 366] width 1476 height 732
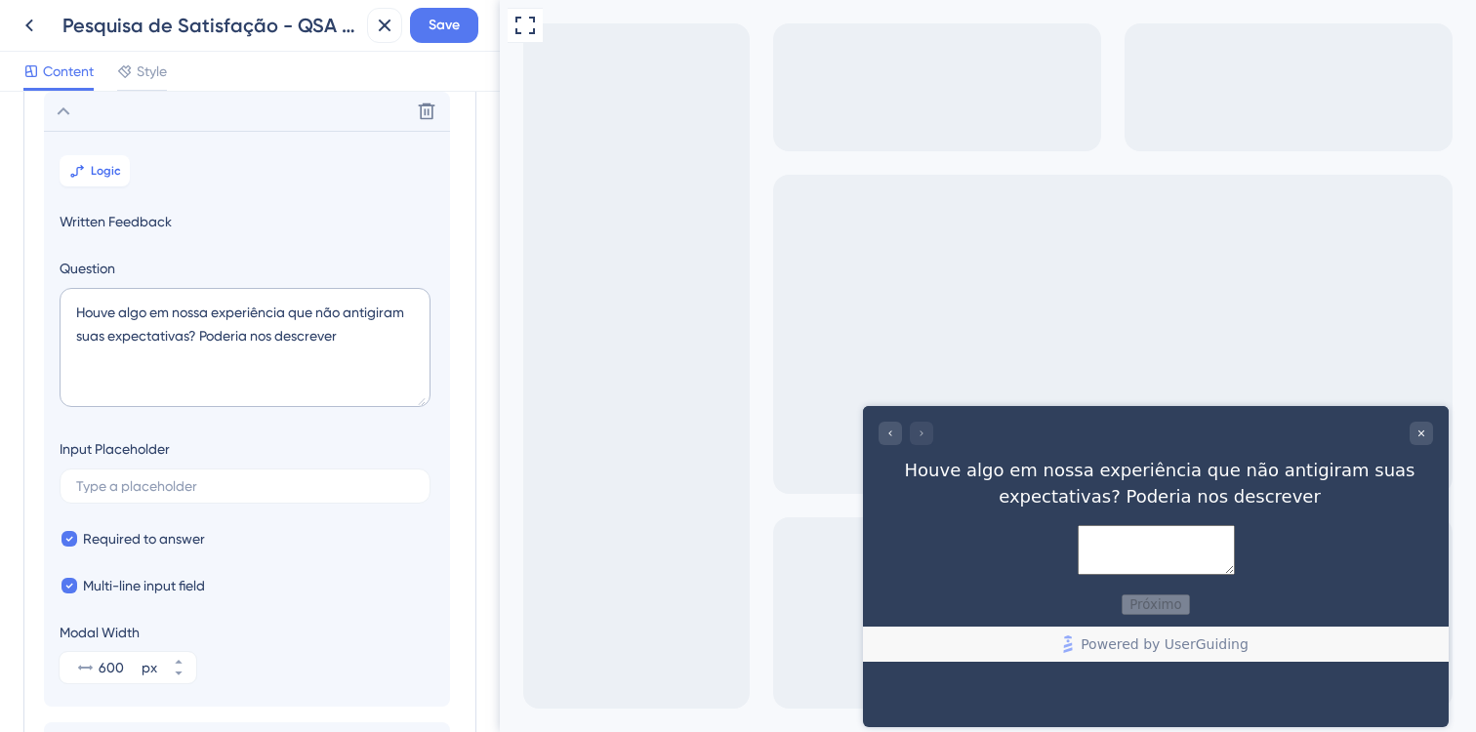
click at [67, 112] on icon at bounding box center [64, 111] width 13 height 8
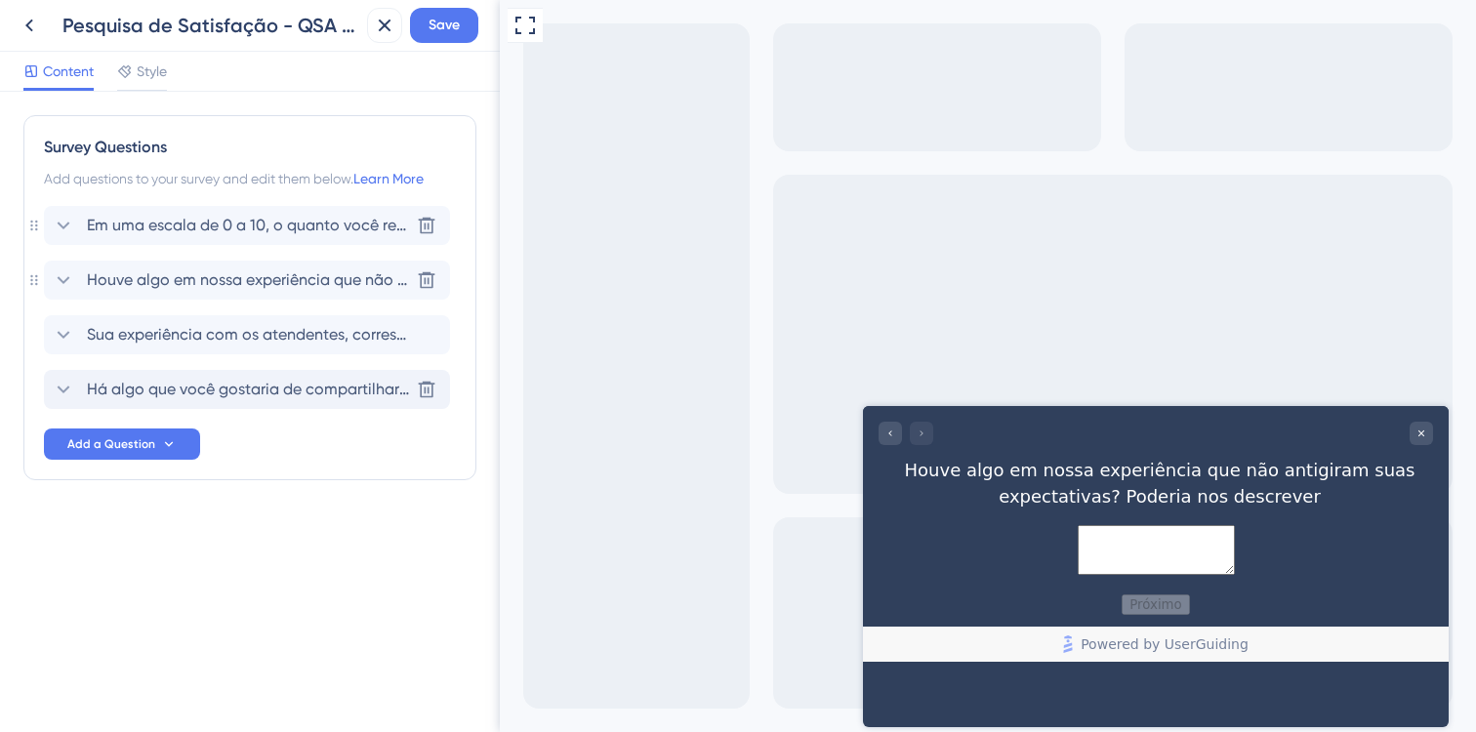
click at [136, 226] on span "Em uma escala de 0 a 10, o quanto você recomendaria o QSA Gráfico?" at bounding box center [248, 225] width 322 height 23
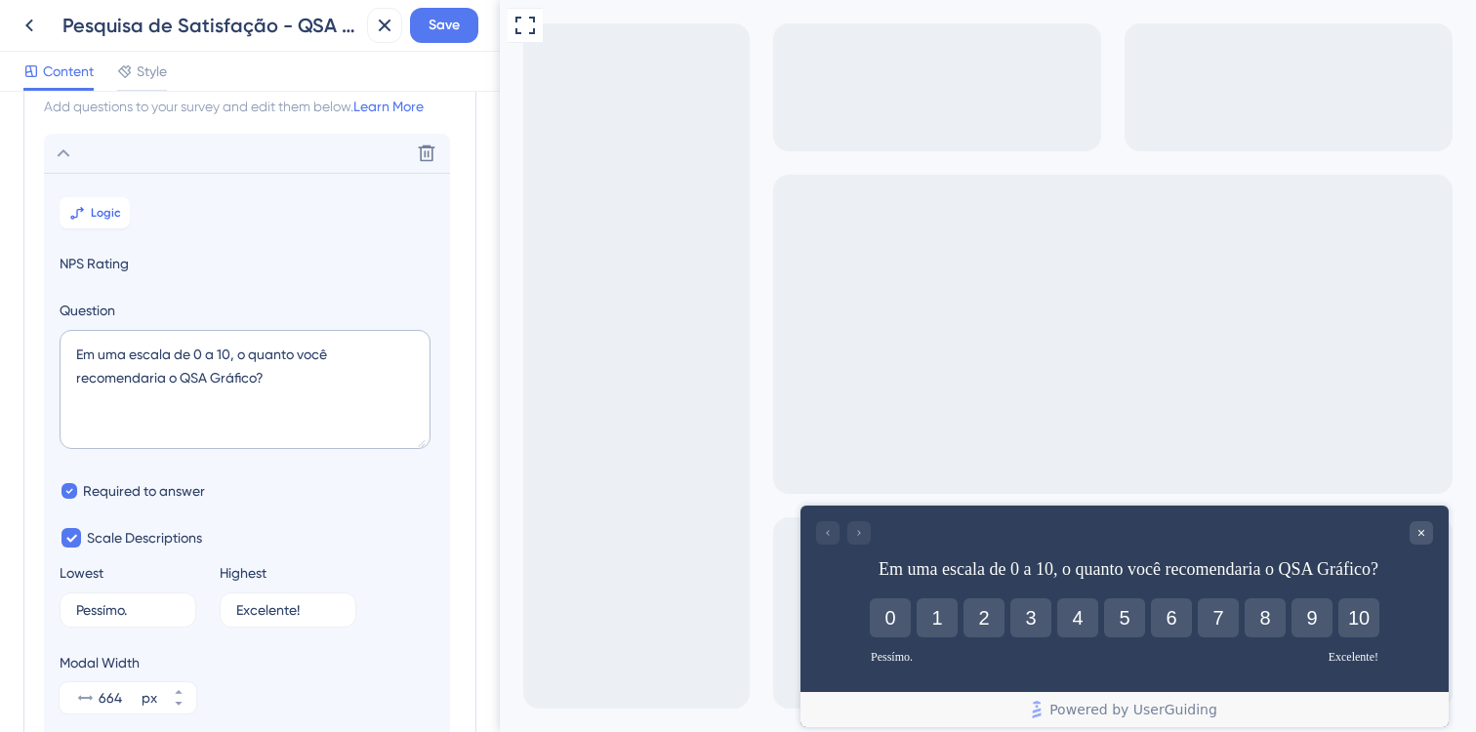
scroll to position [114, 0]
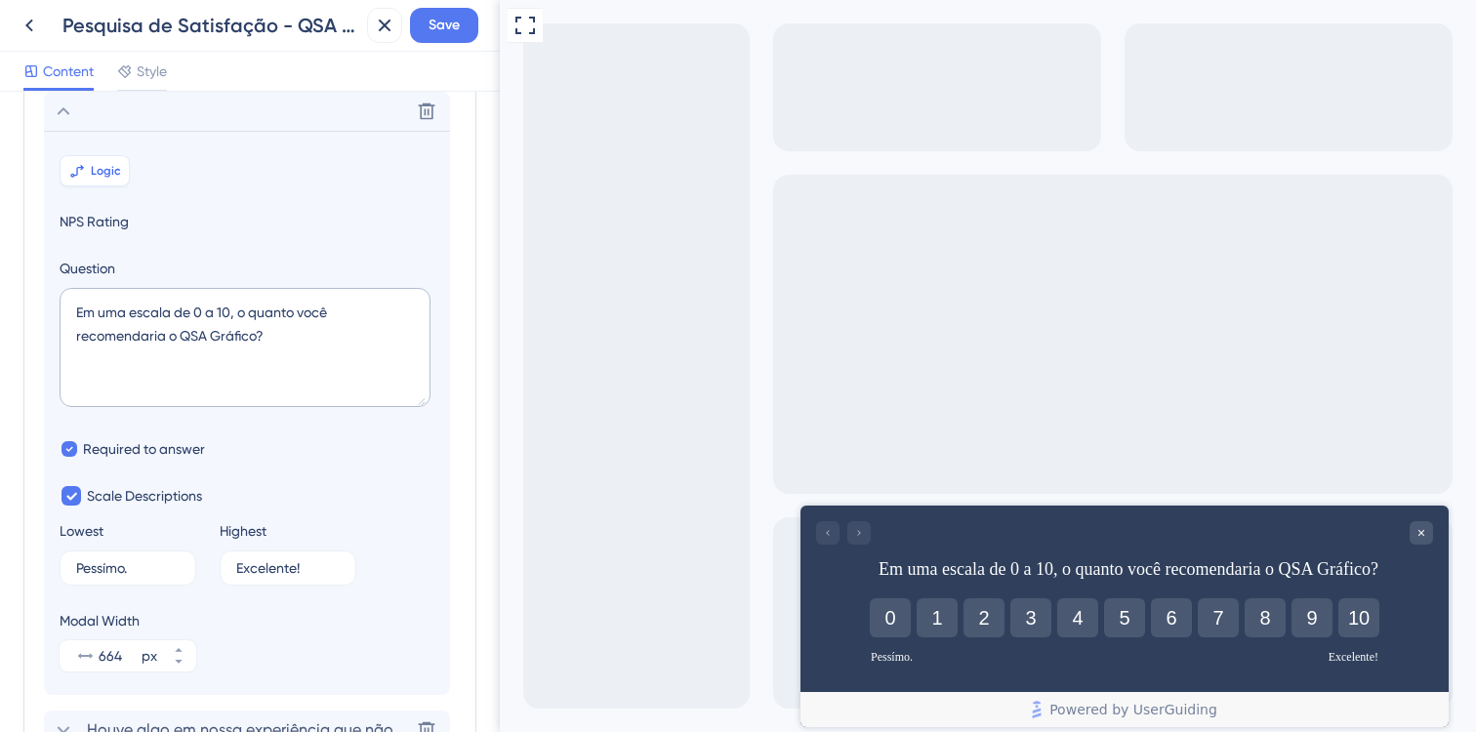
click at [109, 170] on span "Logic" at bounding box center [106, 171] width 30 height 16
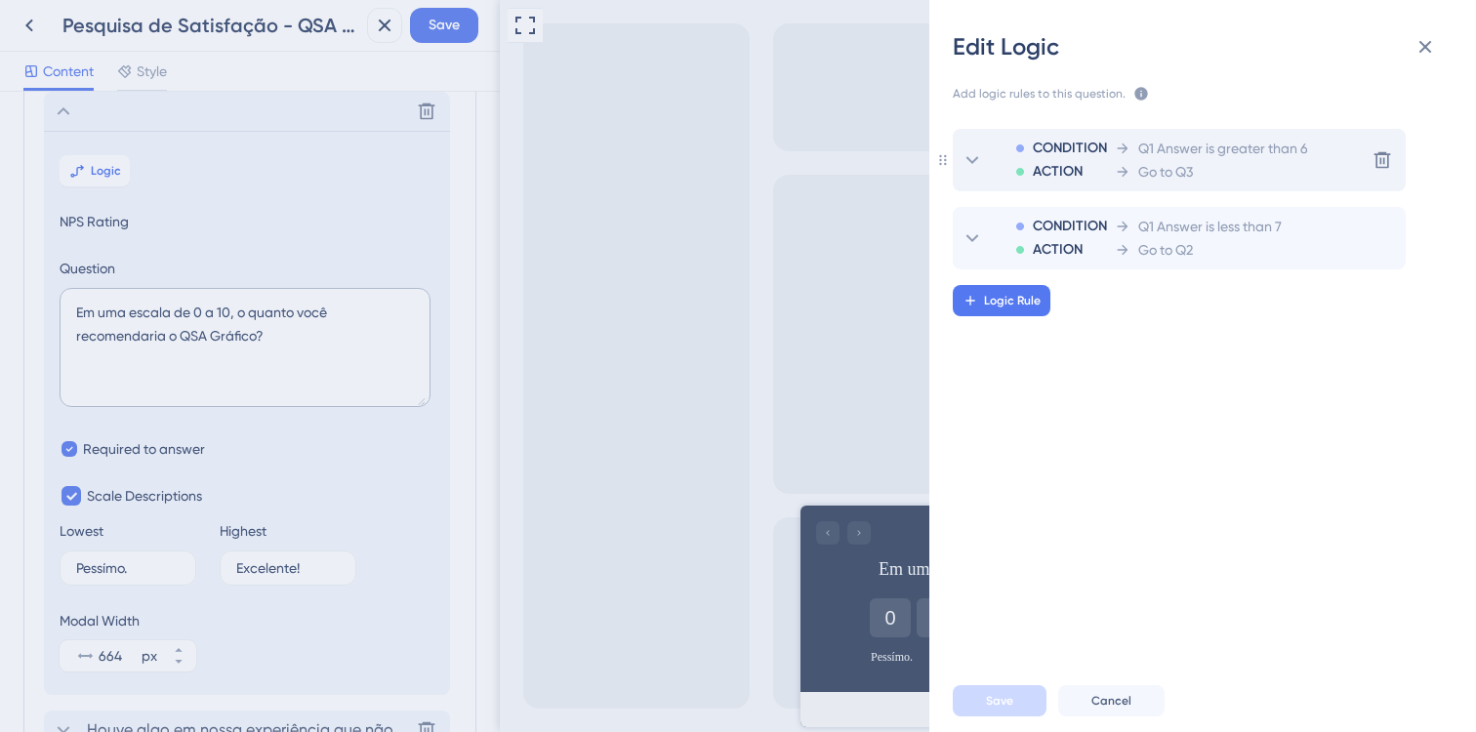
click at [1159, 156] on span "Q1 Answer is greater than 6" at bounding box center [1223, 148] width 170 height 23
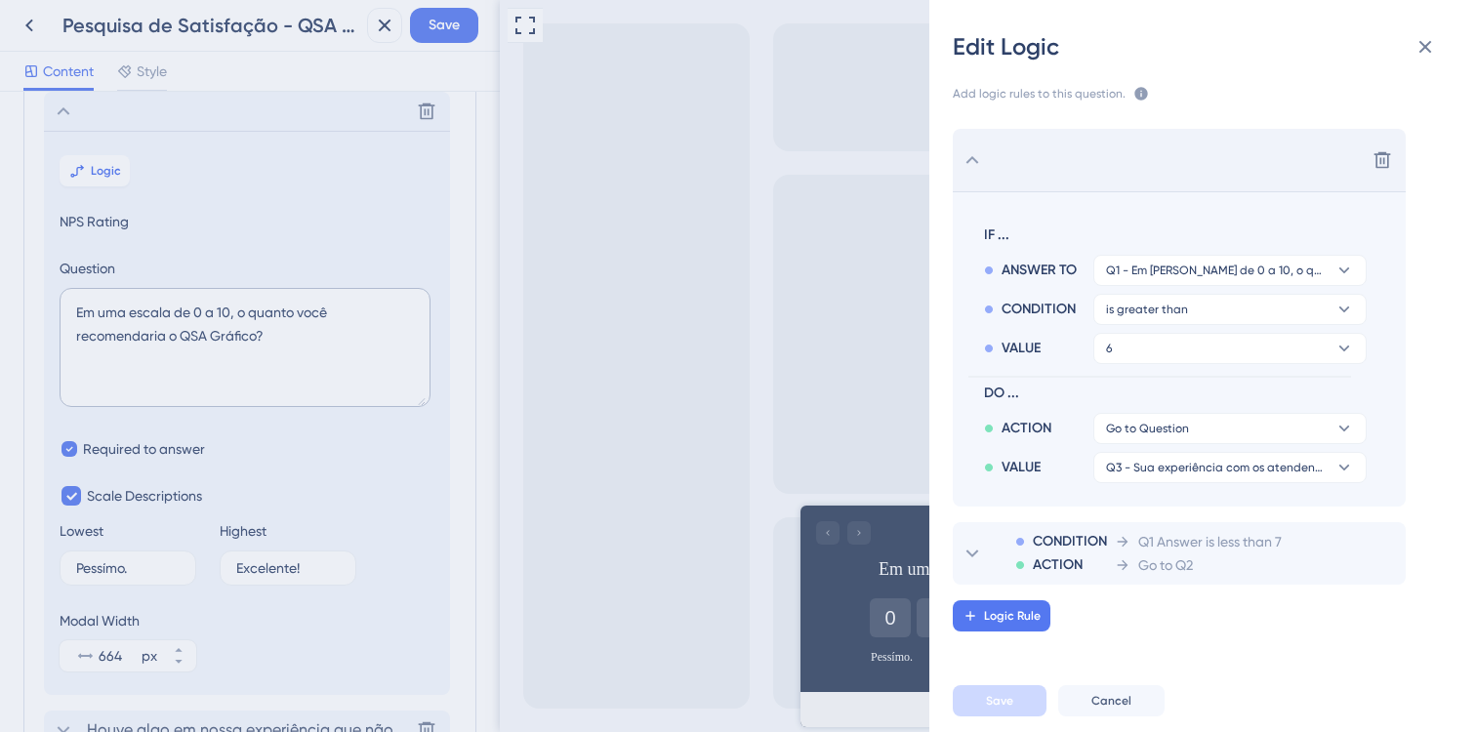
click at [973, 143] on div "Delete" at bounding box center [1179, 160] width 453 height 62
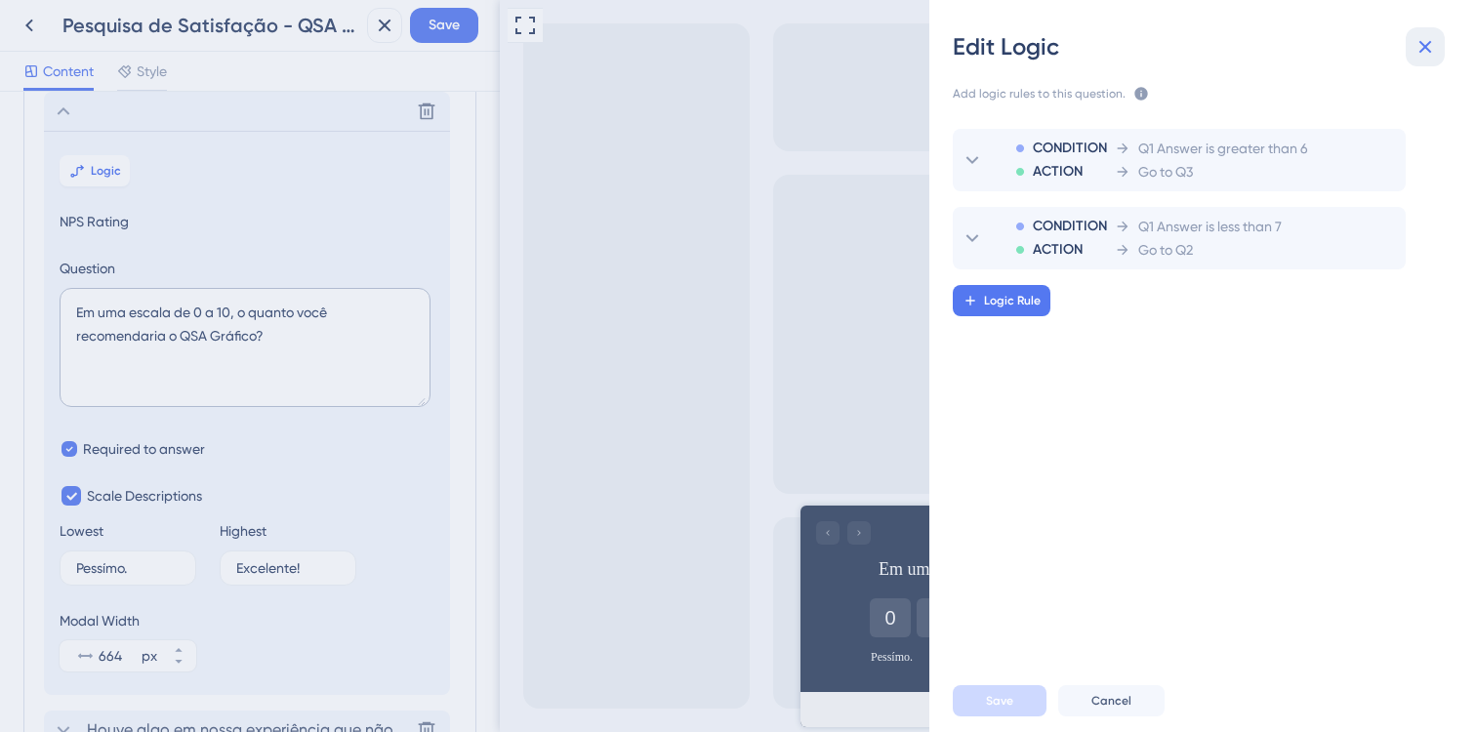
click at [1443, 48] on button at bounding box center [1425, 46] width 39 height 39
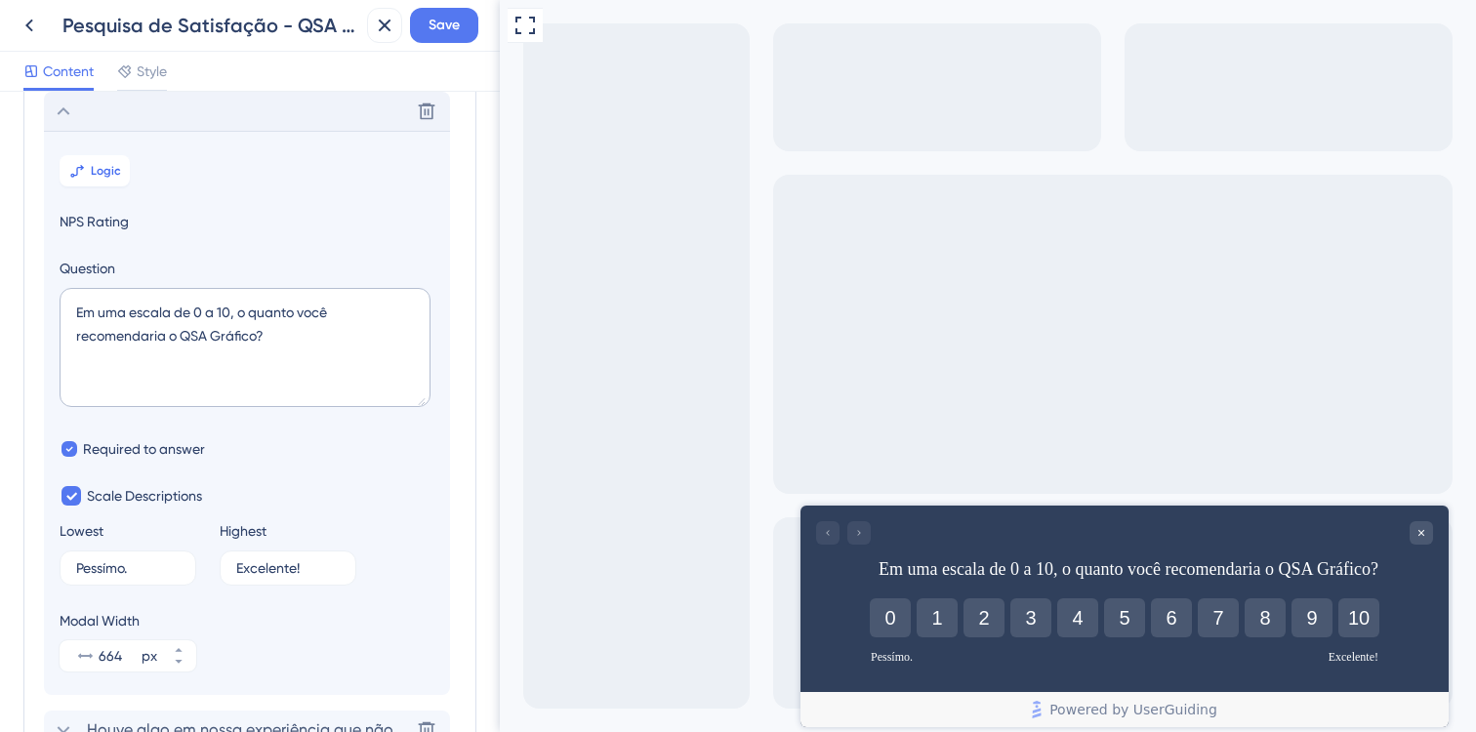
click at [174, 117] on div "Delete" at bounding box center [247, 111] width 406 height 39
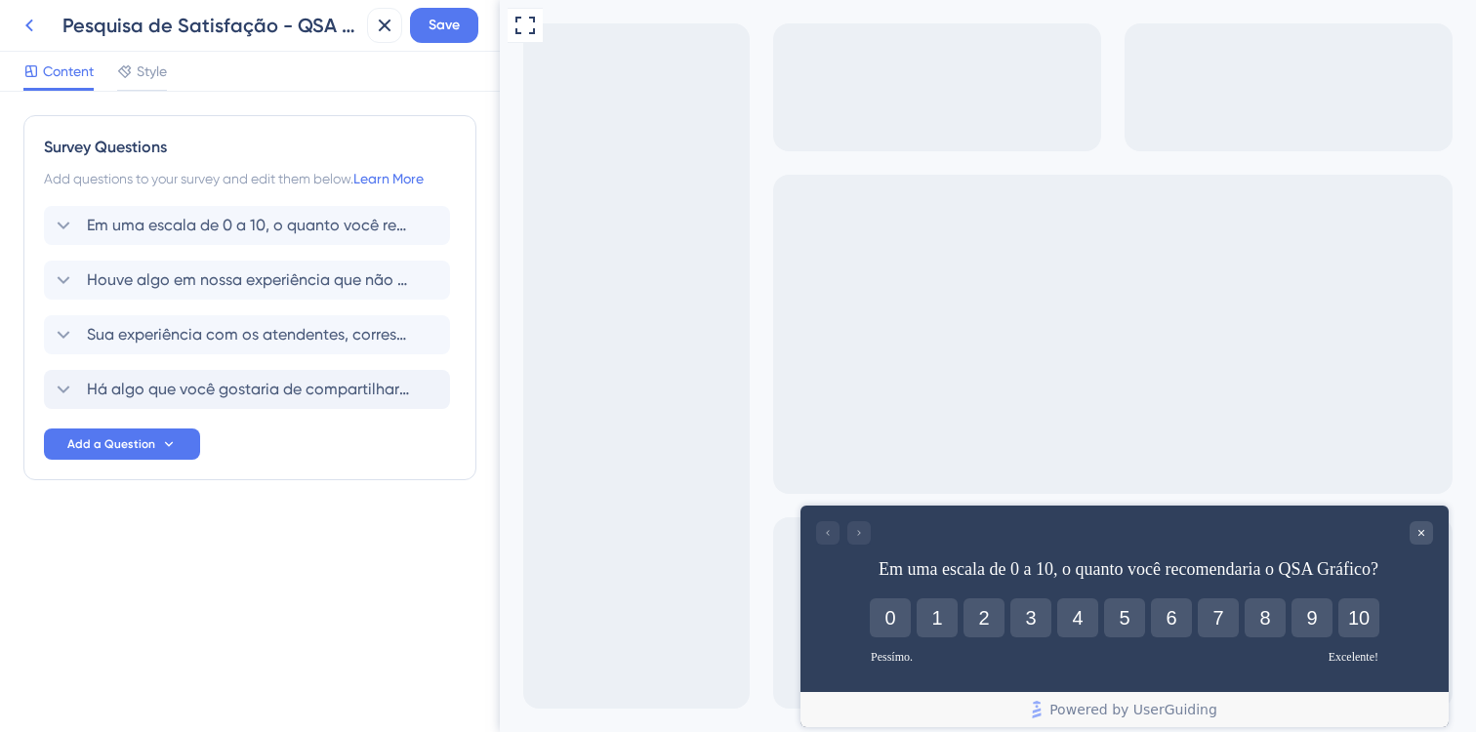
click at [34, 34] on icon at bounding box center [29, 25] width 23 height 23
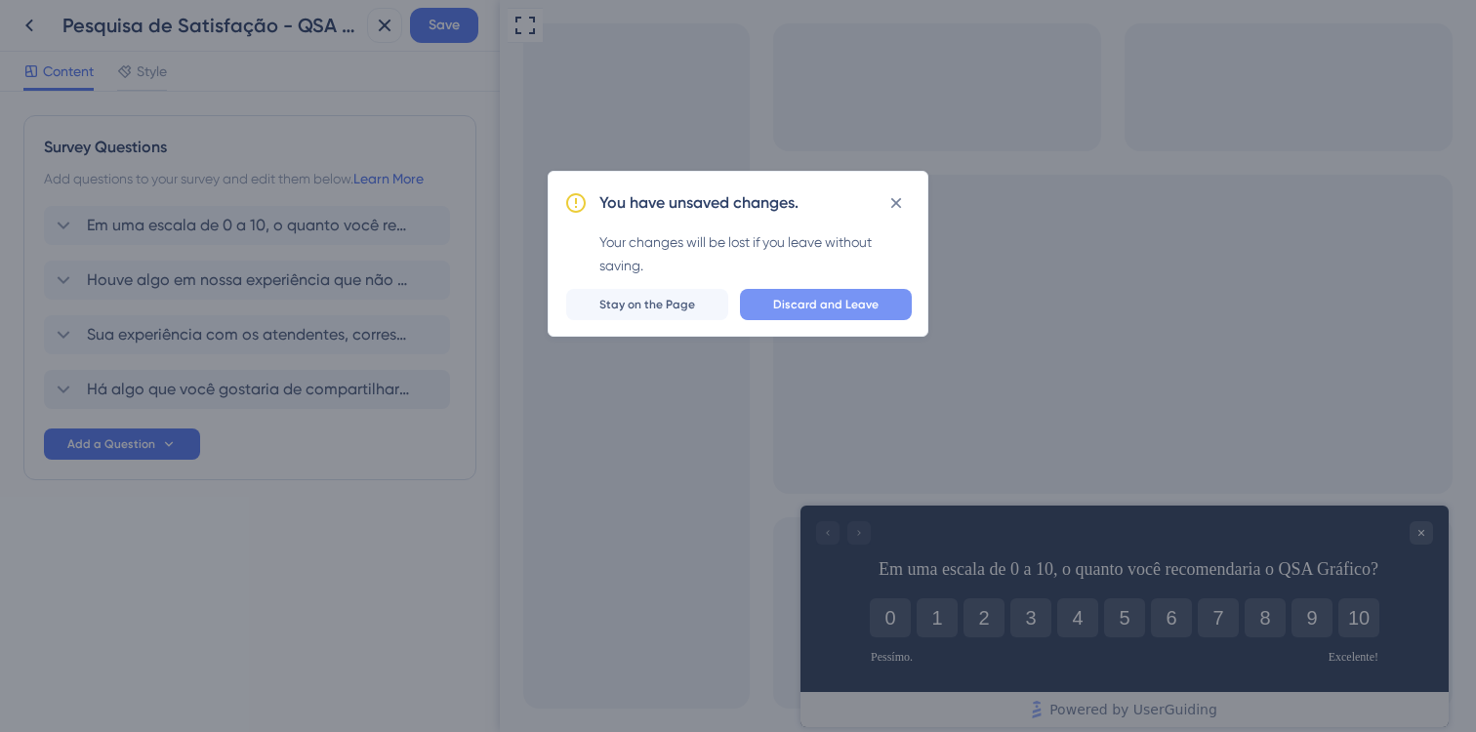
click at [817, 297] on span "Discard and Leave" at bounding box center [825, 305] width 105 height 16
